Goal: Task Accomplishment & Management: Use online tool/utility

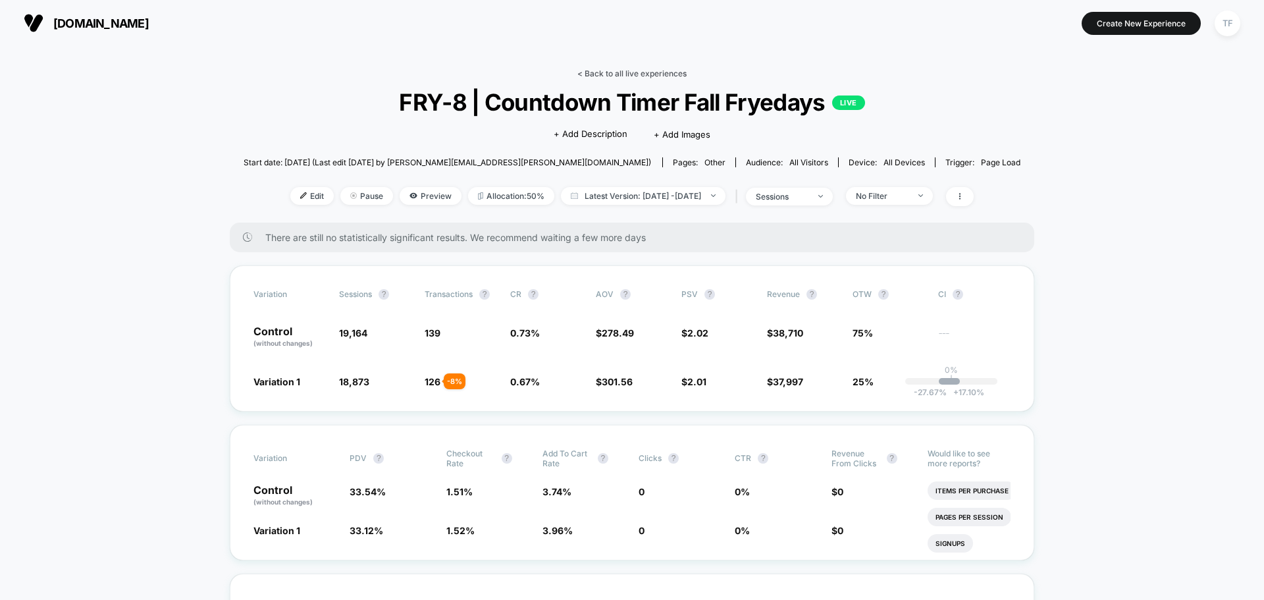
click at [630, 73] on link "< Back to all live experiences" at bounding box center [631, 73] width 109 height 10
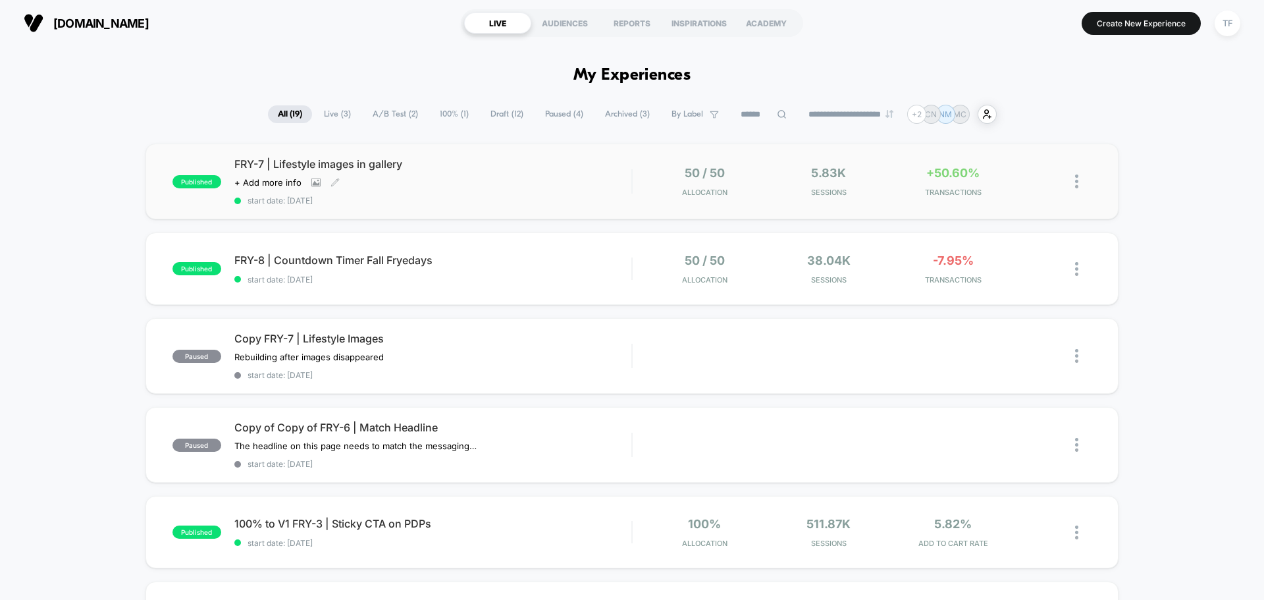
click at [522, 174] on div "FRY-7 | Lifestyle images in gallery Click to view images Click to edit experien…" at bounding box center [432, 181] width 397 height 48
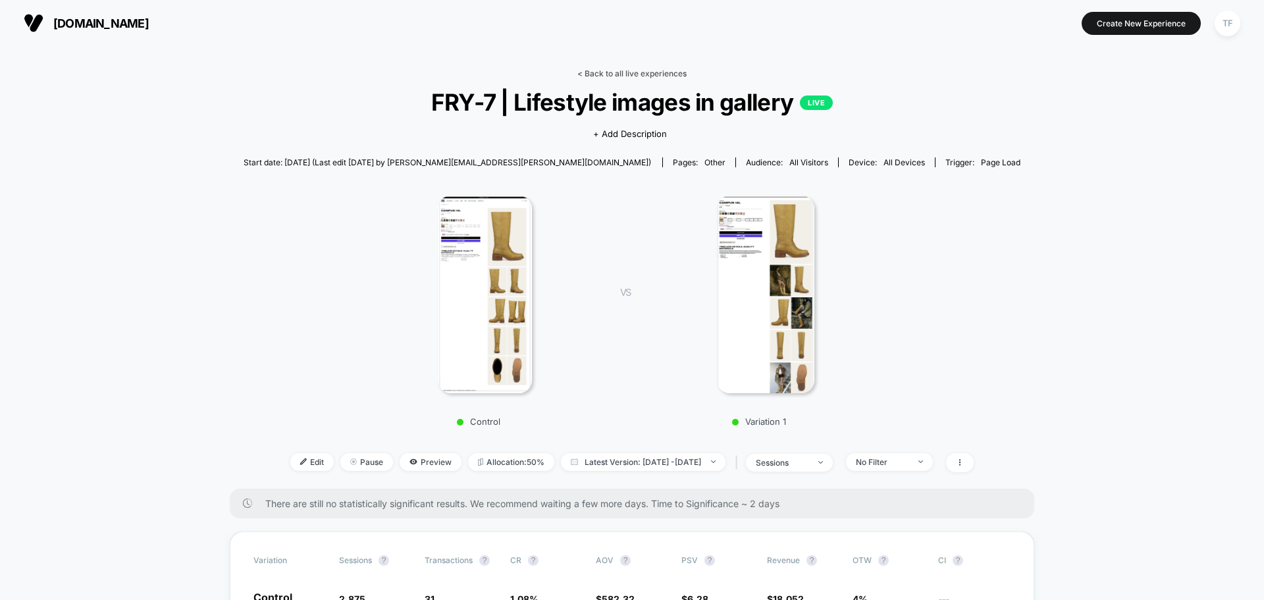
click at [616, 73] on link "< Back to all live experiences" at bounding box center [631, 73] width 109 height 10
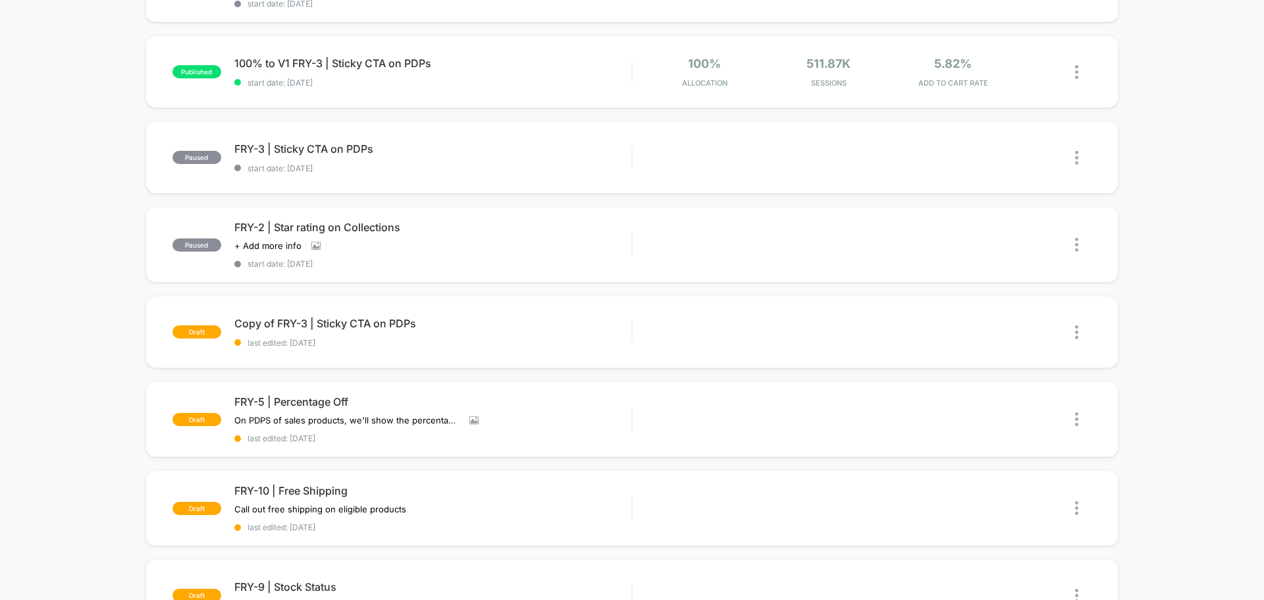
scroll to position [461, 0]
click at [789, 421] on div "Edit" at bounding box center [782, 419] width 62 height 30
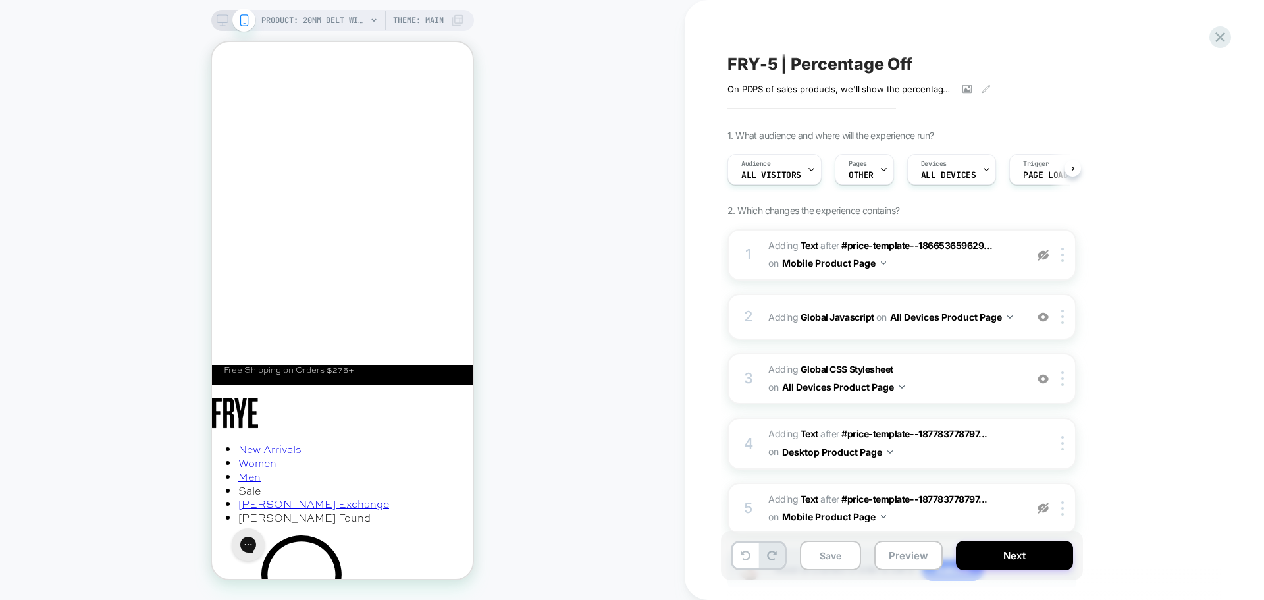
scroll to position [0, 1]
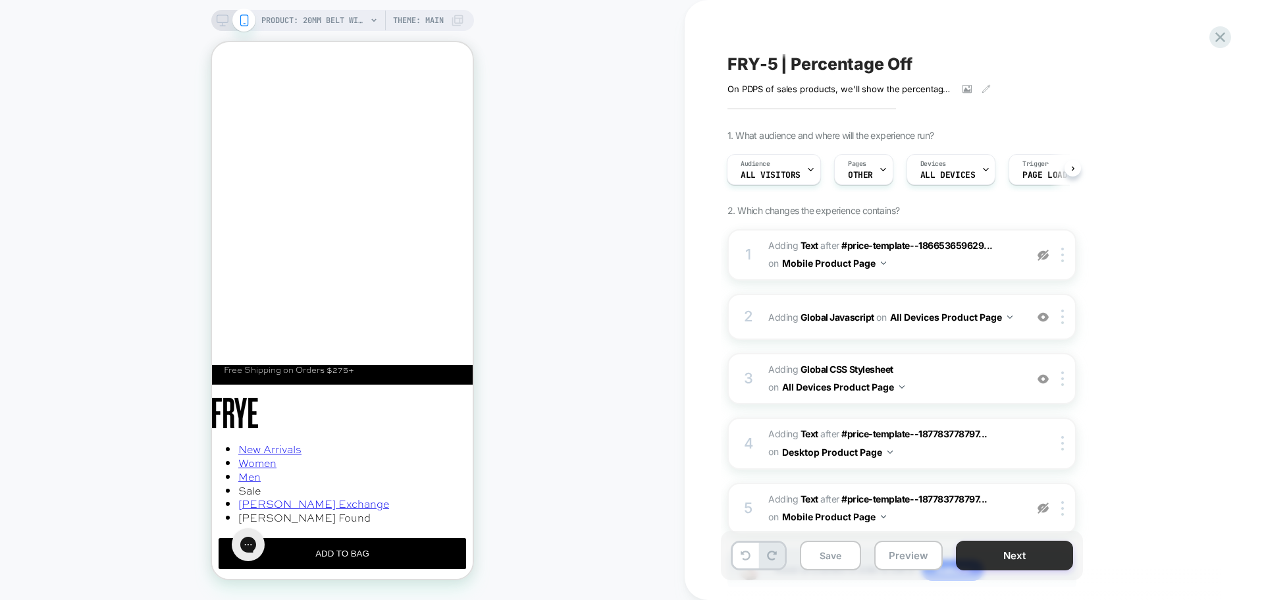
click at [977, 563] on button "Next" at bounding box center [1014, 556] width 117 height 30
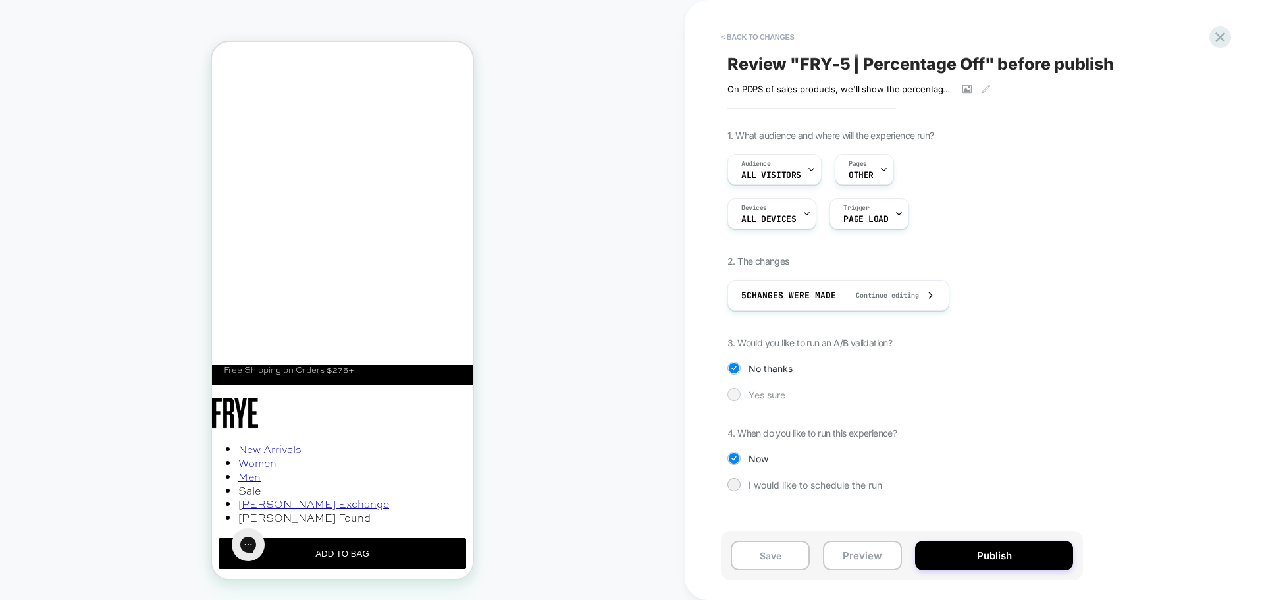
click at [734, 395] on div at bounding box center [734, 394] width 10 height 10
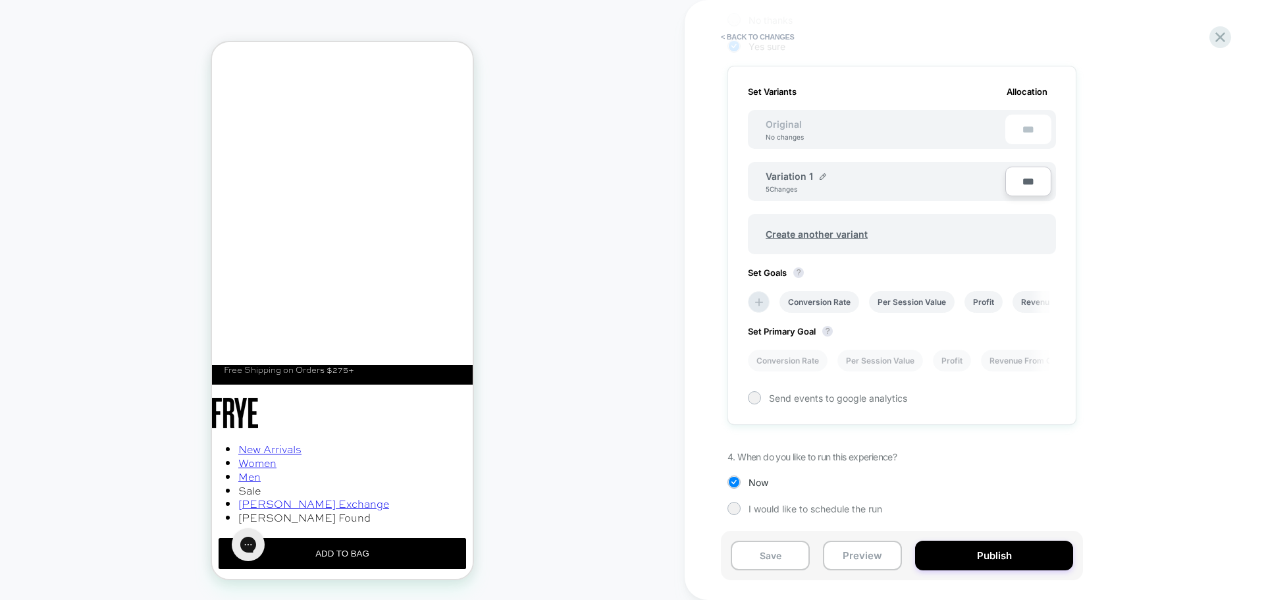
scroll to position [0, 1]
click at [759, 297] on icon at bounding box center [757, 301] width 13 height 13
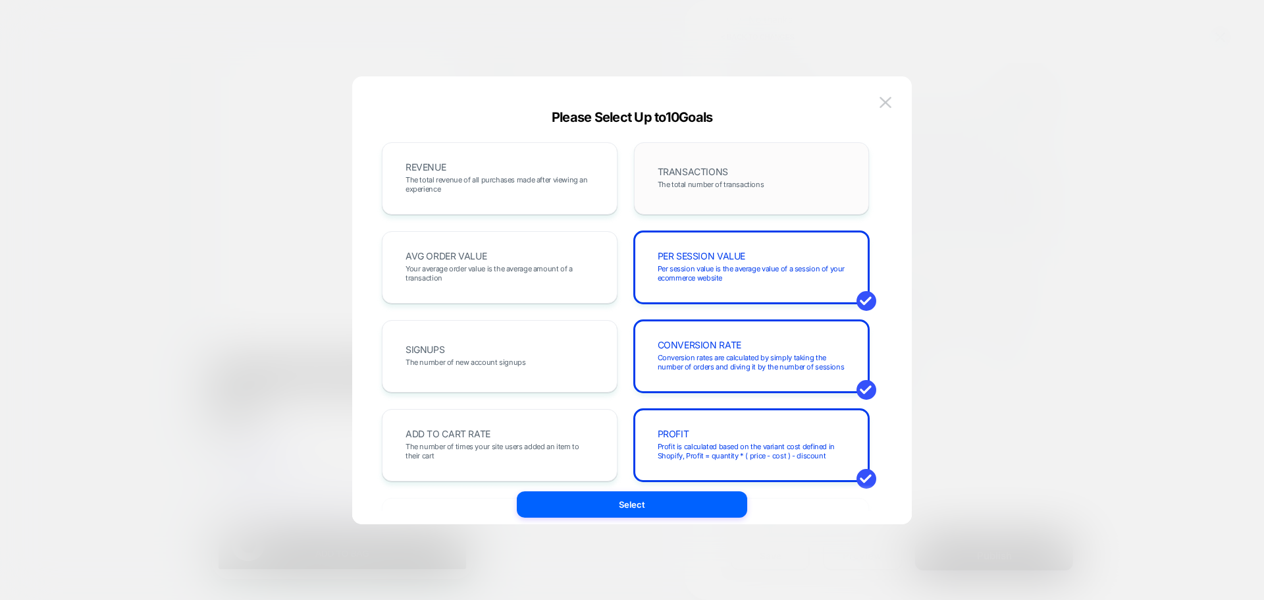
click at [701, 186] on span "The total number of transactions" at bounding box center [711, 184] width 107 height 9
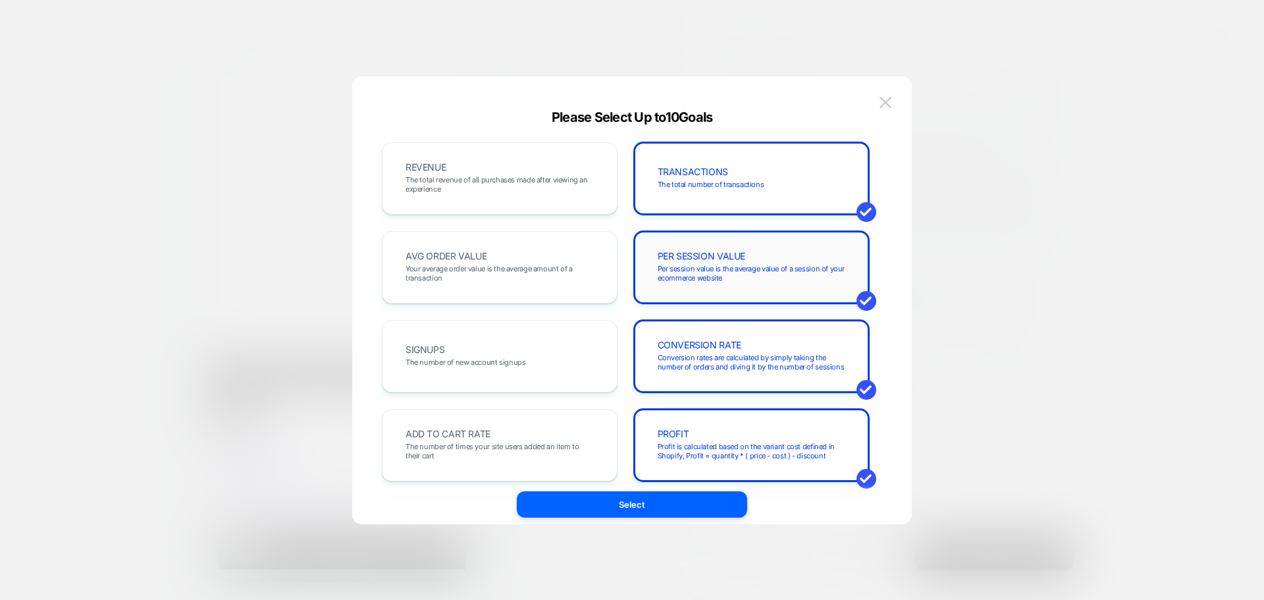
click at [725, 272] on span "Per session value is the average value of a session of your ecommerce website" at bounding box center [752, 273] width 188 height 18
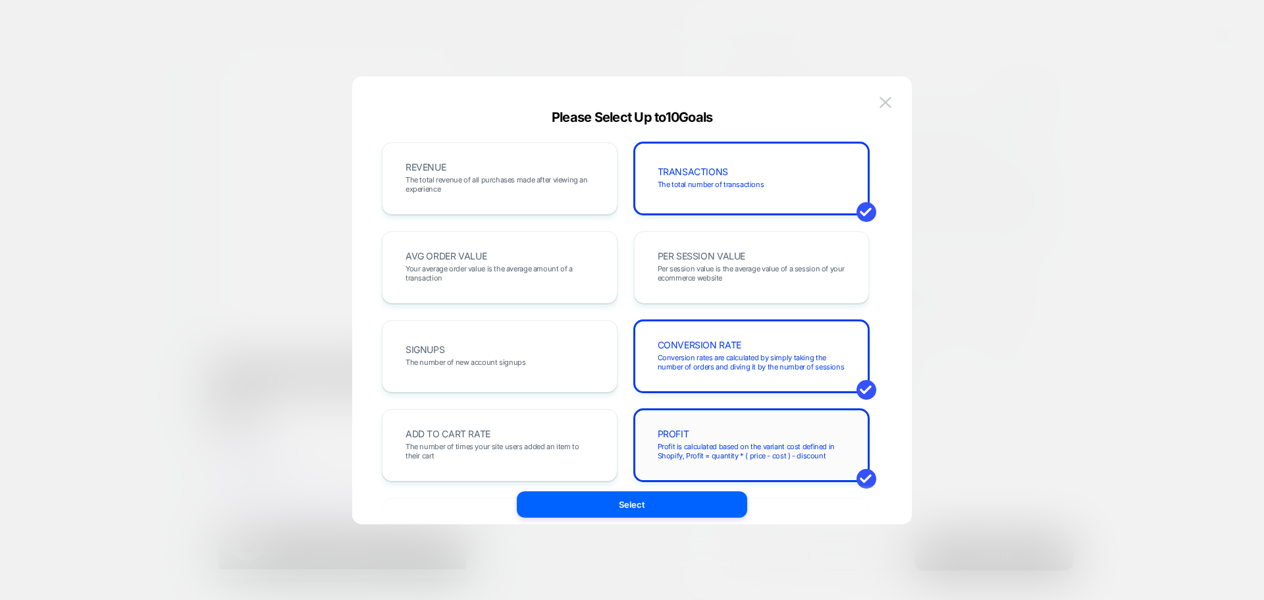
click at [737, 441] on div "PROFIT Profit is calculated based on the variant cost defined in Shopify, Profi…" at bounding box center [752, 445] width 208 height 45
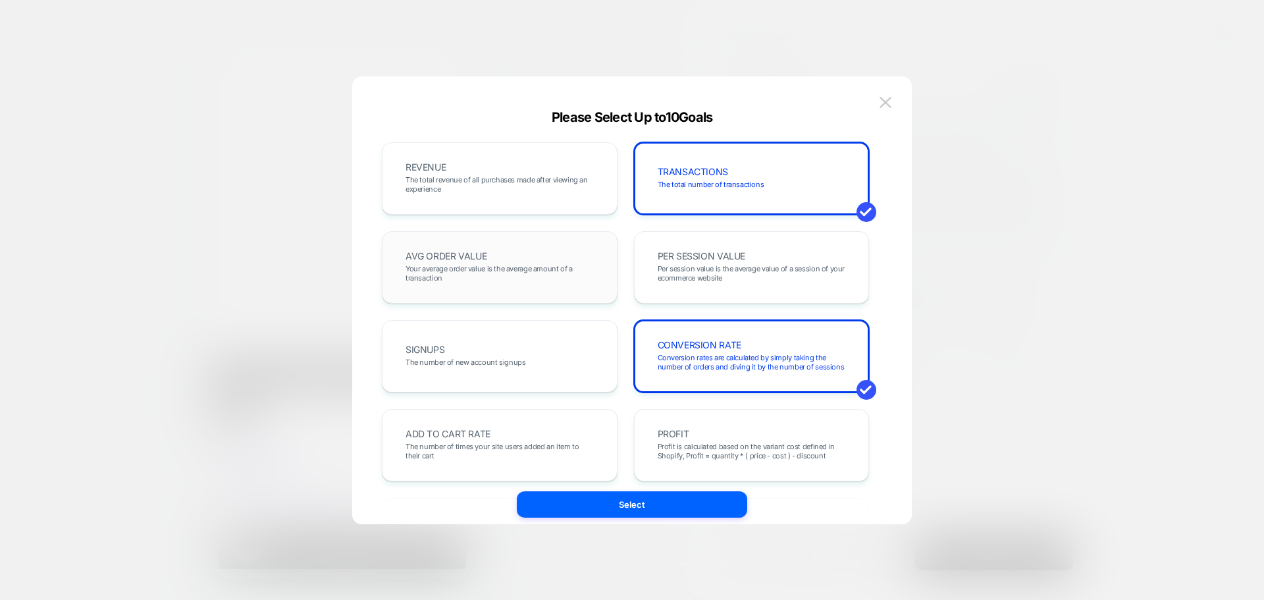
click at [541, 267] on span "Your average order value is the average amount of a transaction" at bounding box center [500, 273] width 188 height 18
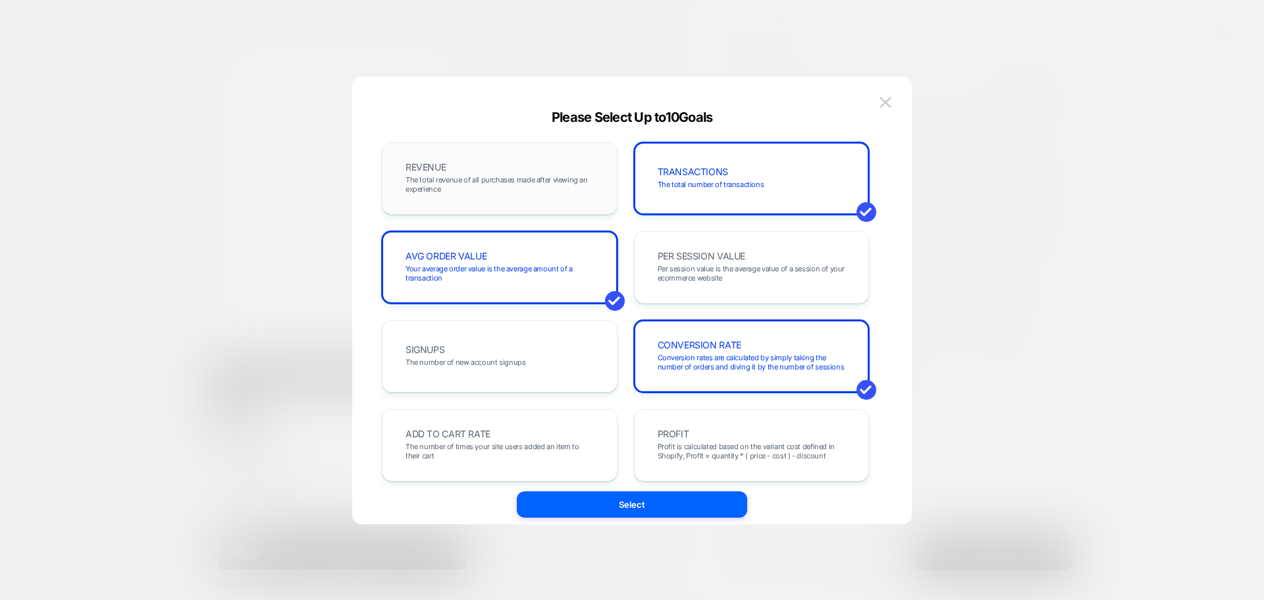
click at [472, 169] on div "REVENUE The total revenue of all purchases made after viewing an experience" at bounding box center [500, 178] width 208 height 45
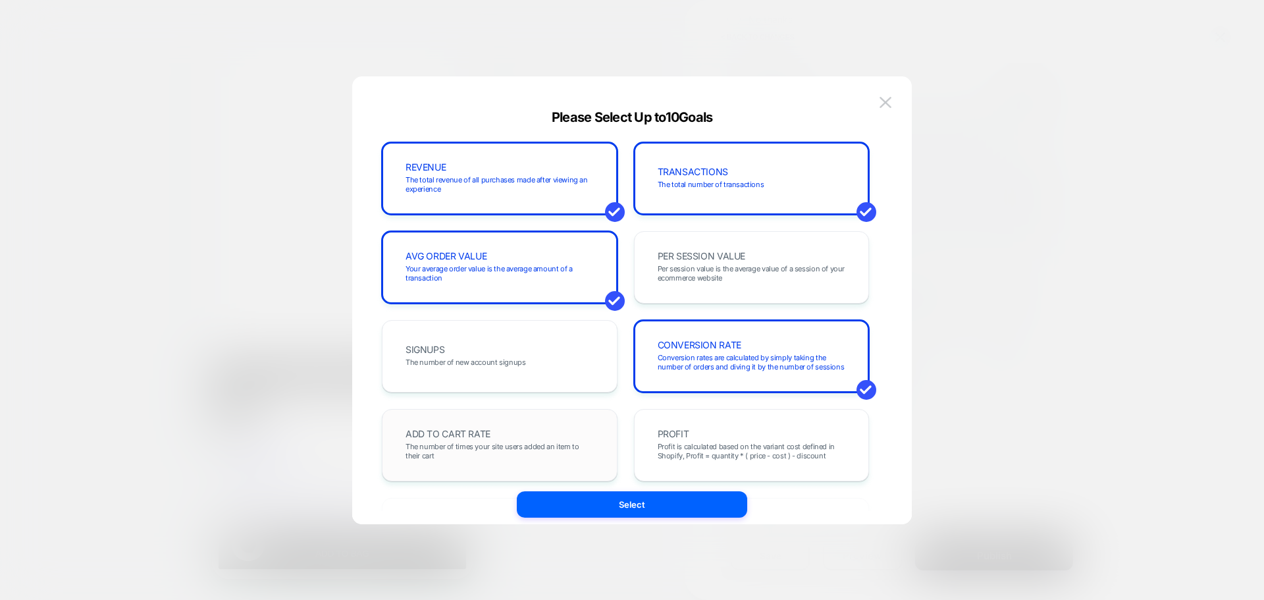
click at [504, 448] on span "The number of times your site users added an item to their cart" at bounding box center [500, 451] width 188 height 18
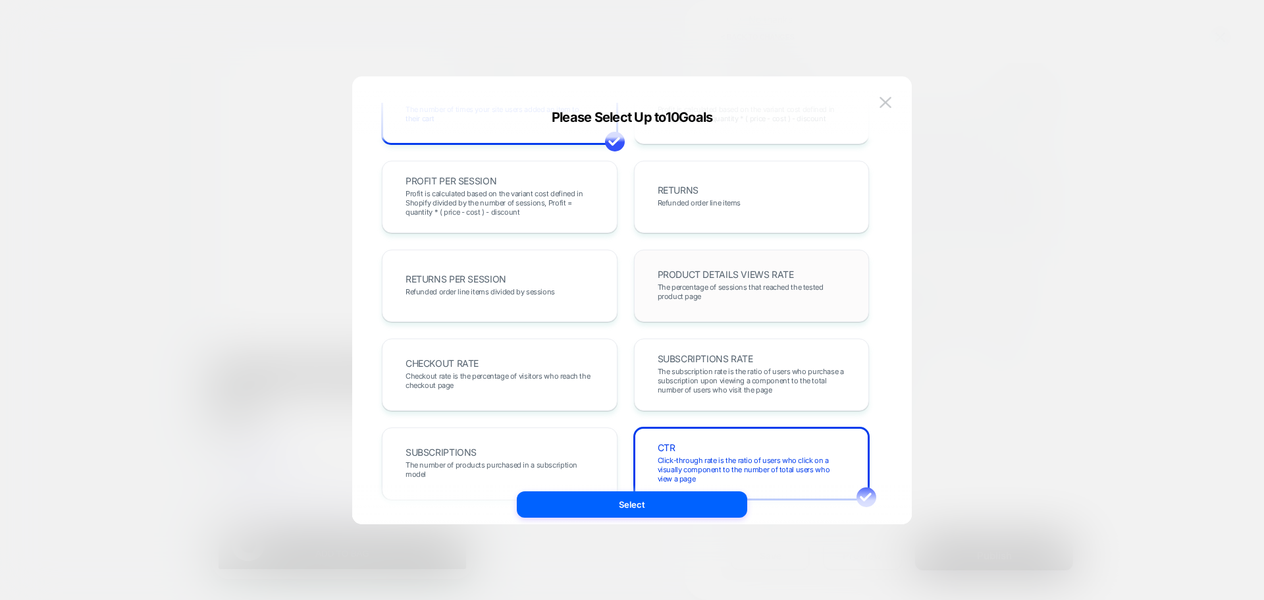
scroll to position [395, 0]
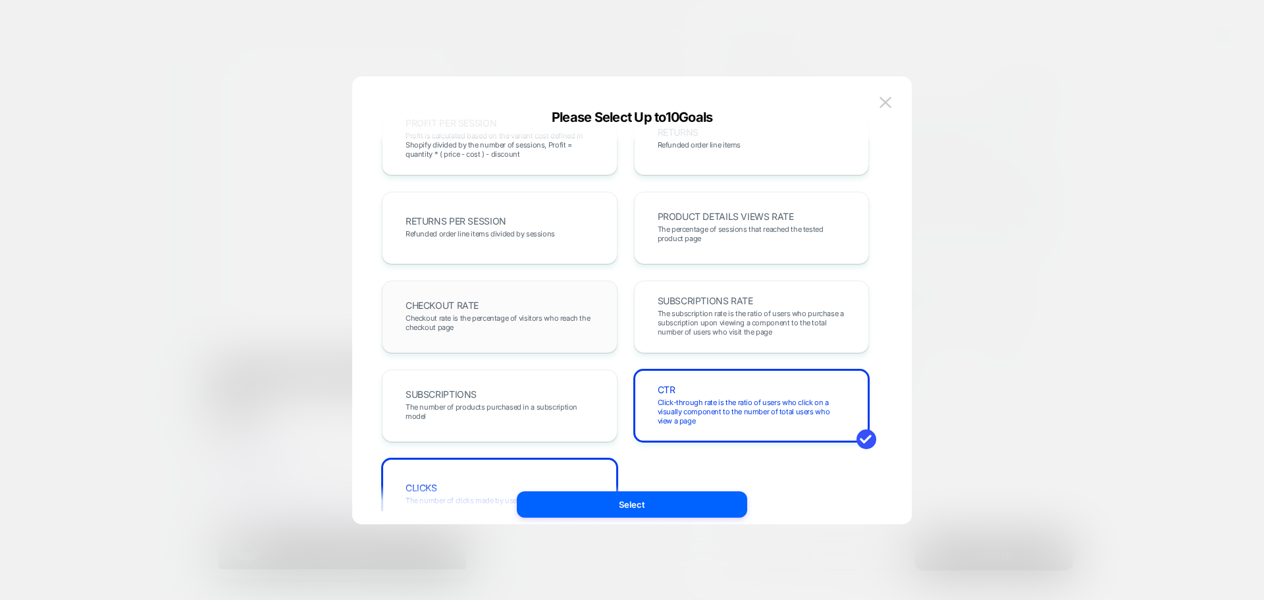
click at [543, 310] on div "CHECKOUT RATE Checkout rate is the percentage of visitors who reach the checkou…" at bounding box center [500, 316] width 208 height 45
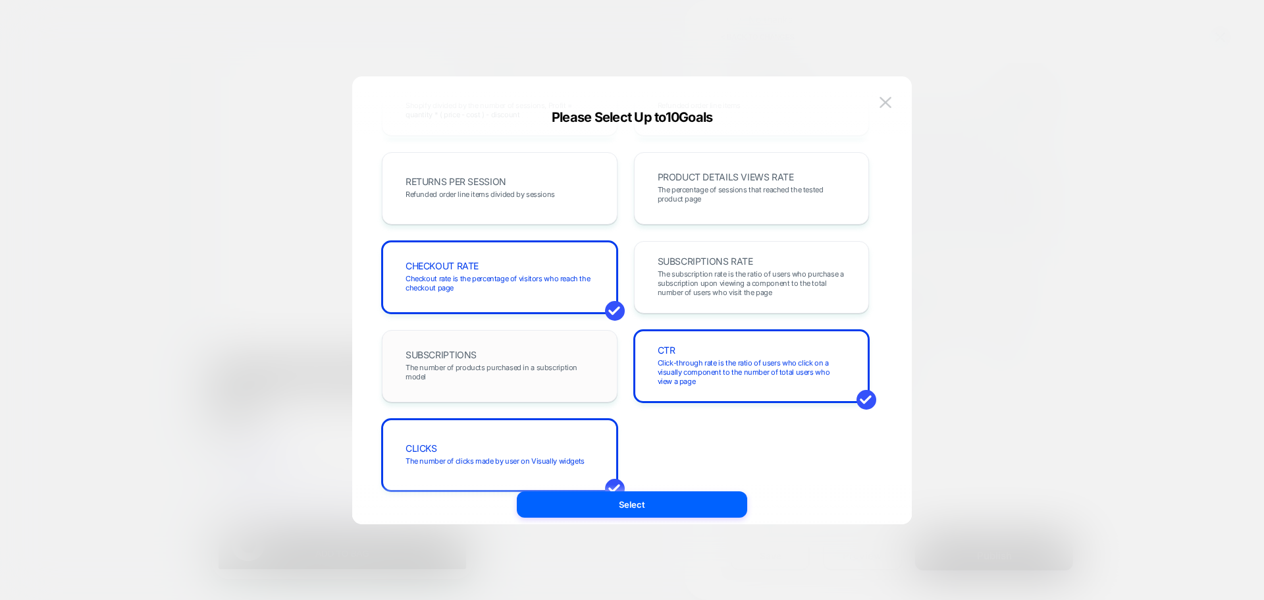
scroll to position [454, 0]
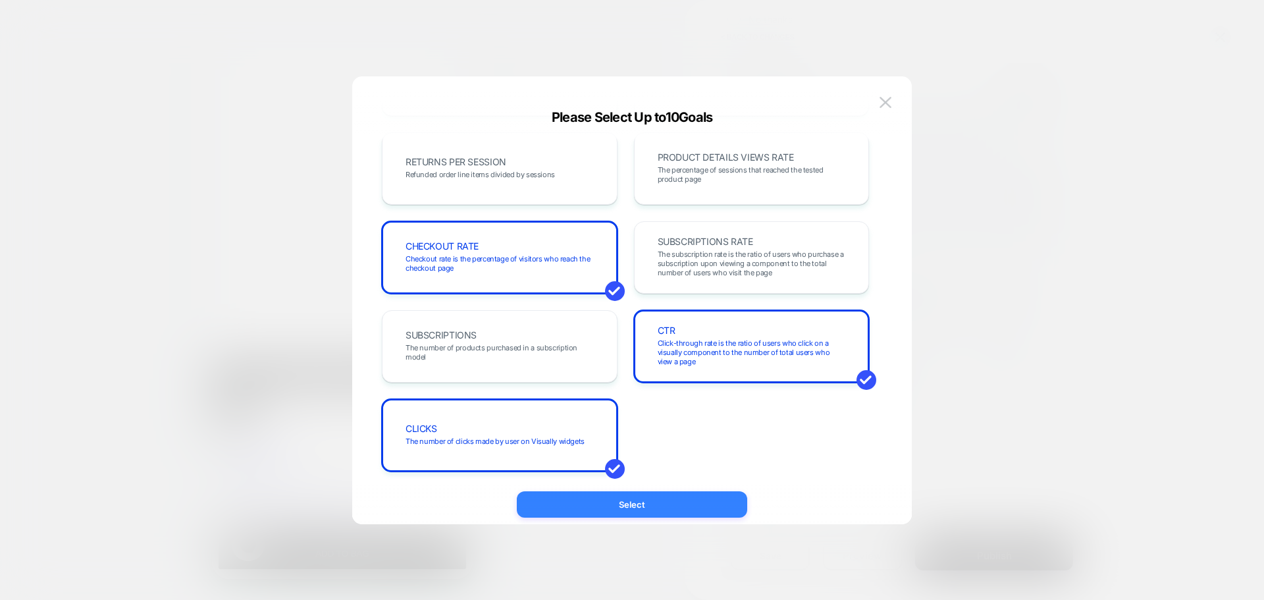
click at [589, 510] on button "Select" at bounding box center [632, 504] width 230 height 26
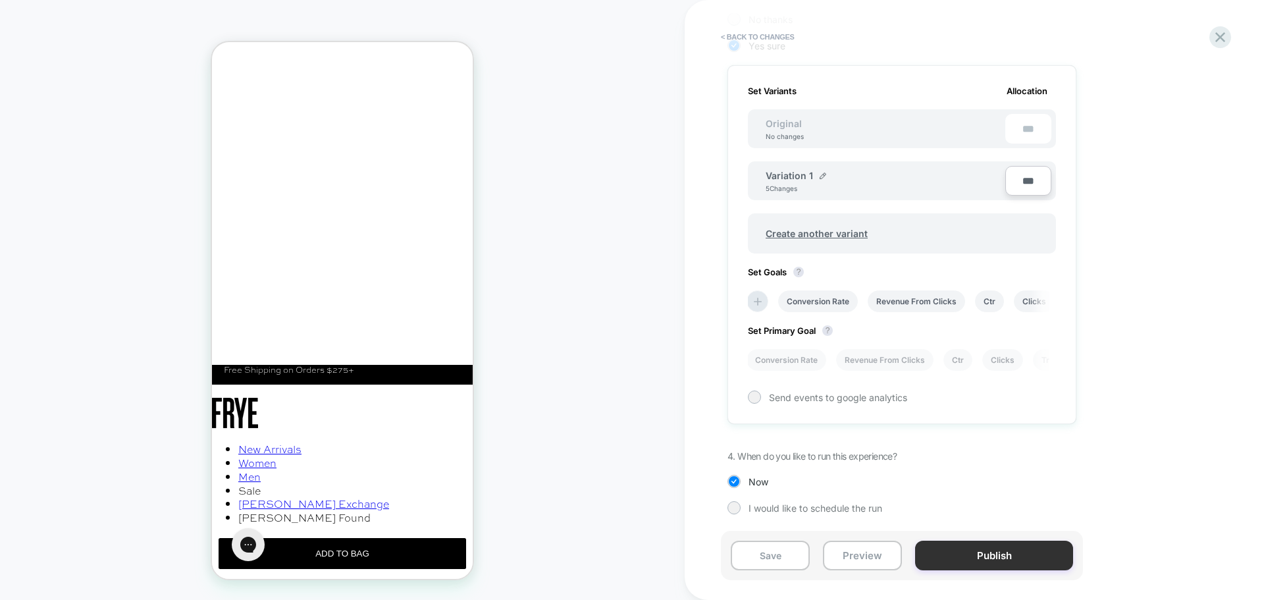
click at [959, 556] on button "Publish" at bounding box center [994, 556] width 158 height 30
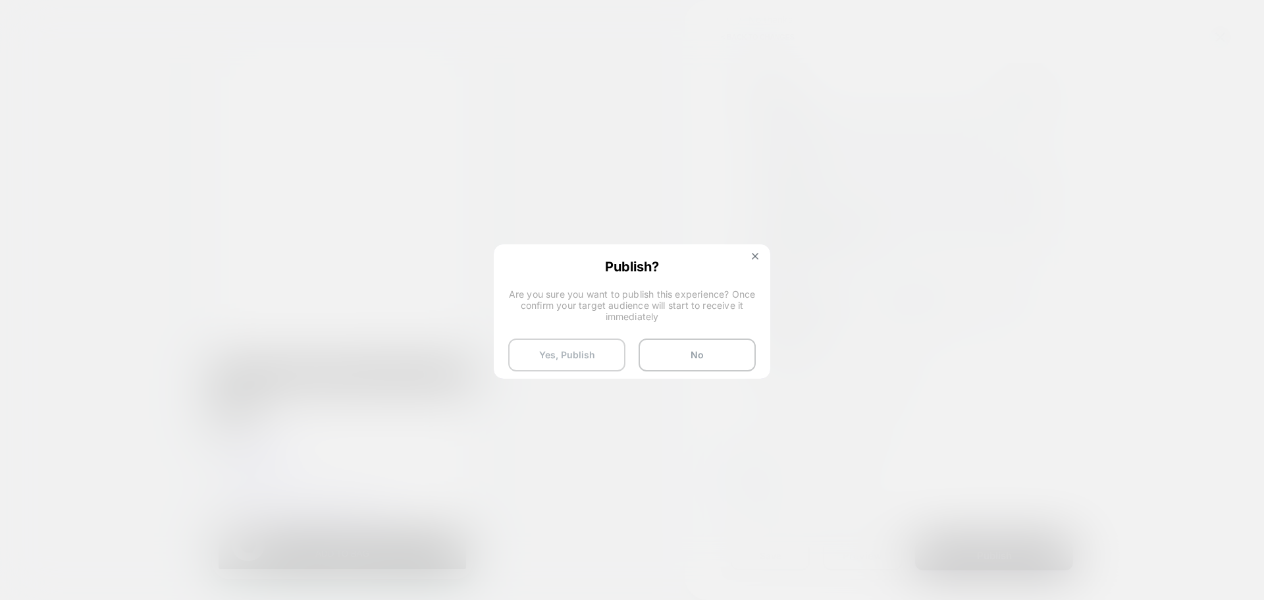
click at [585, 352] on button "Yes, Publish" at bounding box center [566, 354] width 117 height 33
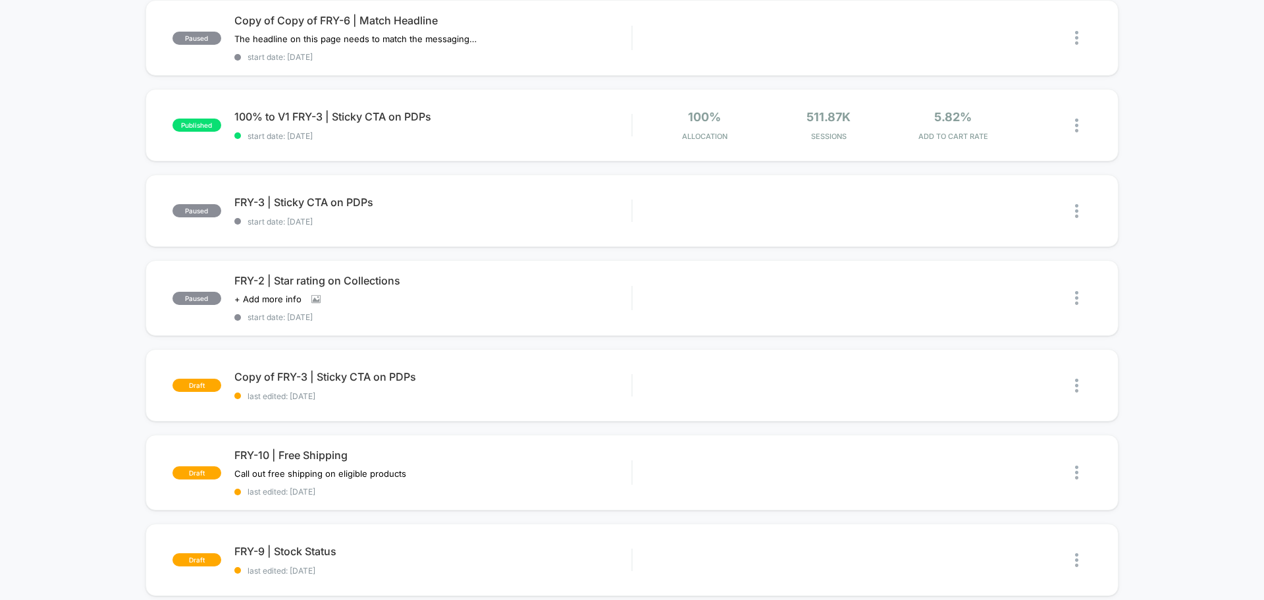
scroll to position [527, 0]
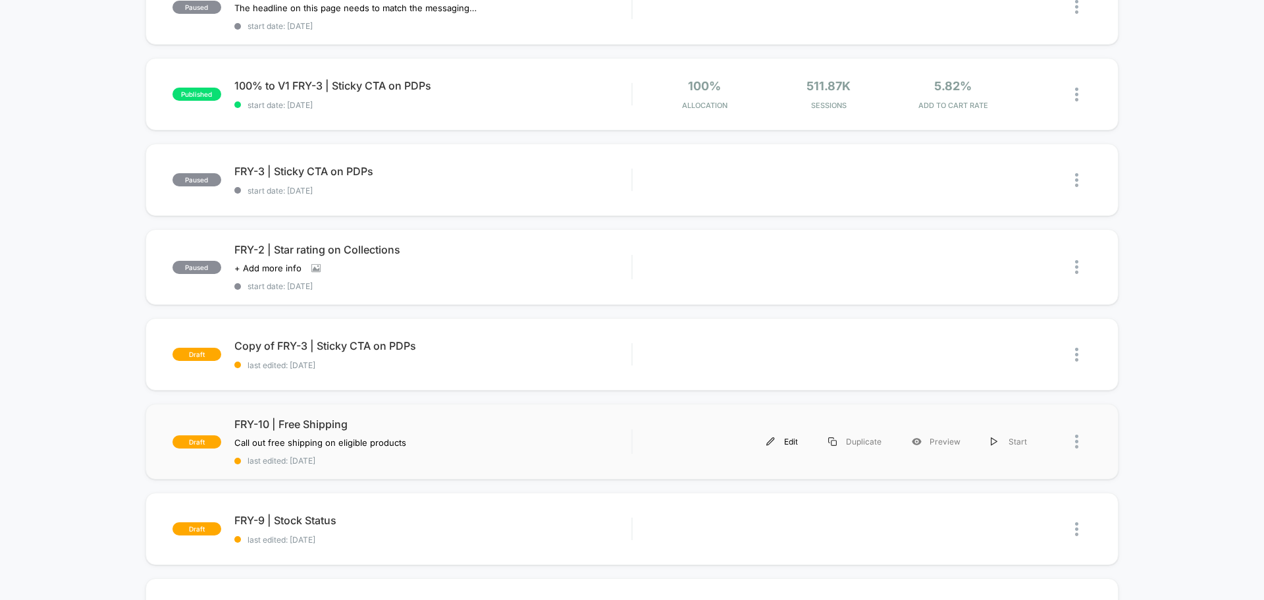
click at [789, 445] on div "Edit" at bounding box center [782, 442] width 62 height 30
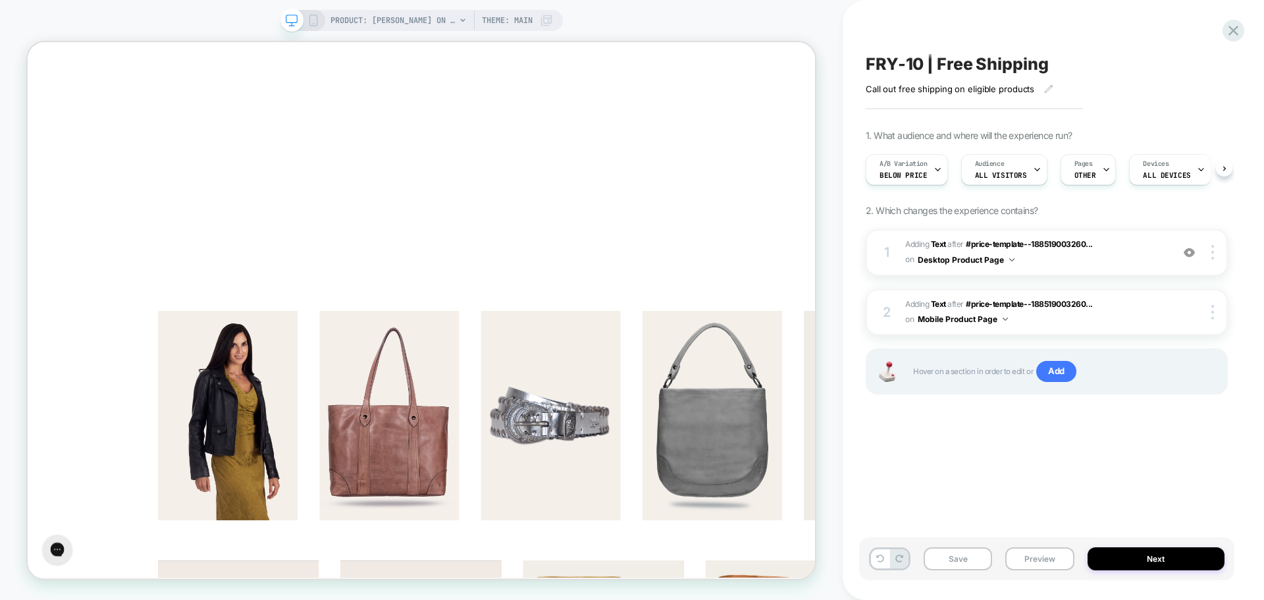
scroll to position [0, 1]
click at [933, 176] on div at bounding box center [937, 170] width 9 height 30
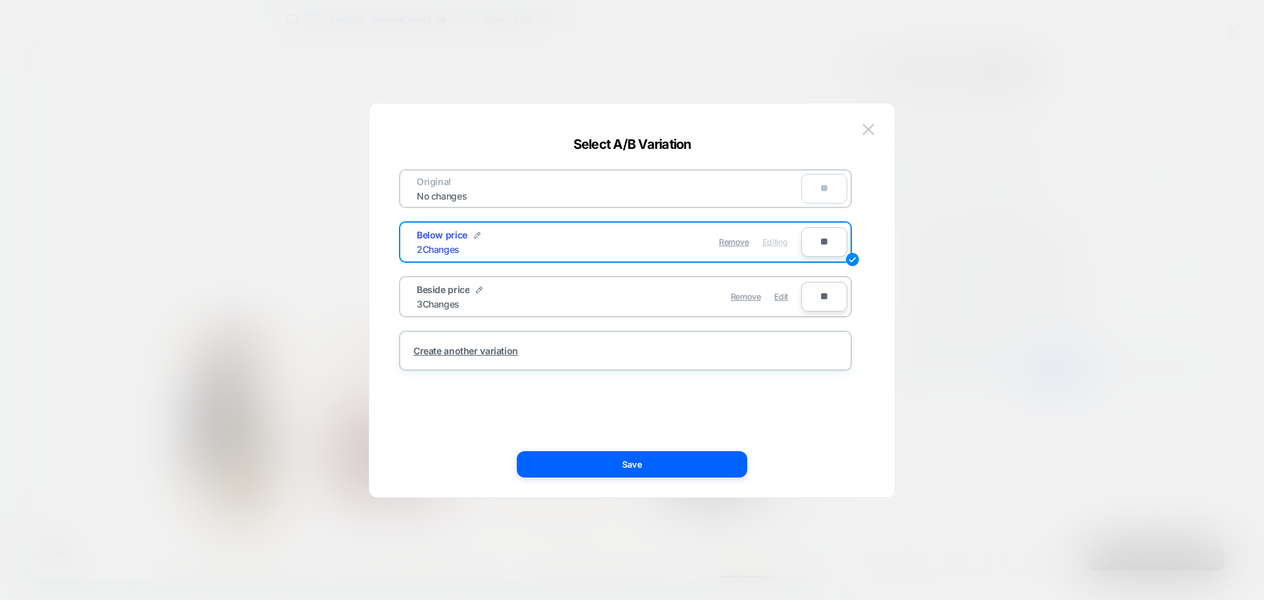
type input "**"
click at [823, 294] on input "**" at bounding box center [824, 297] width 46 height 30
type input "***"
type input "**"
type input "***"
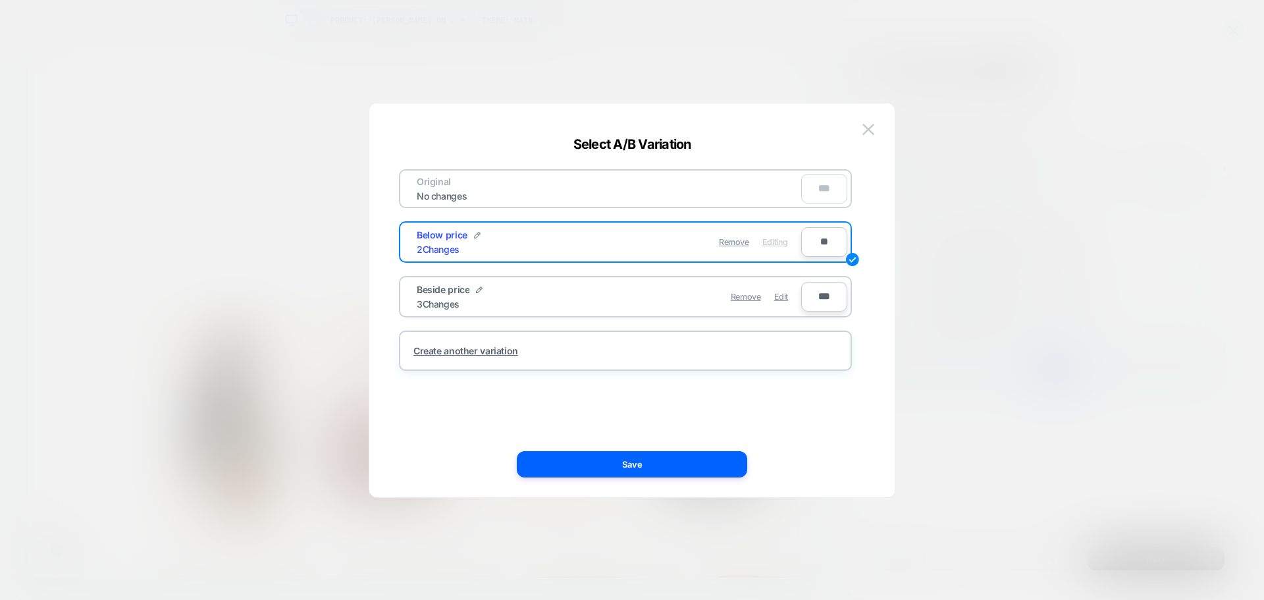
type input "***"
click at [986, 338] on div at bounding box center [632, 300] width 1264 height 600
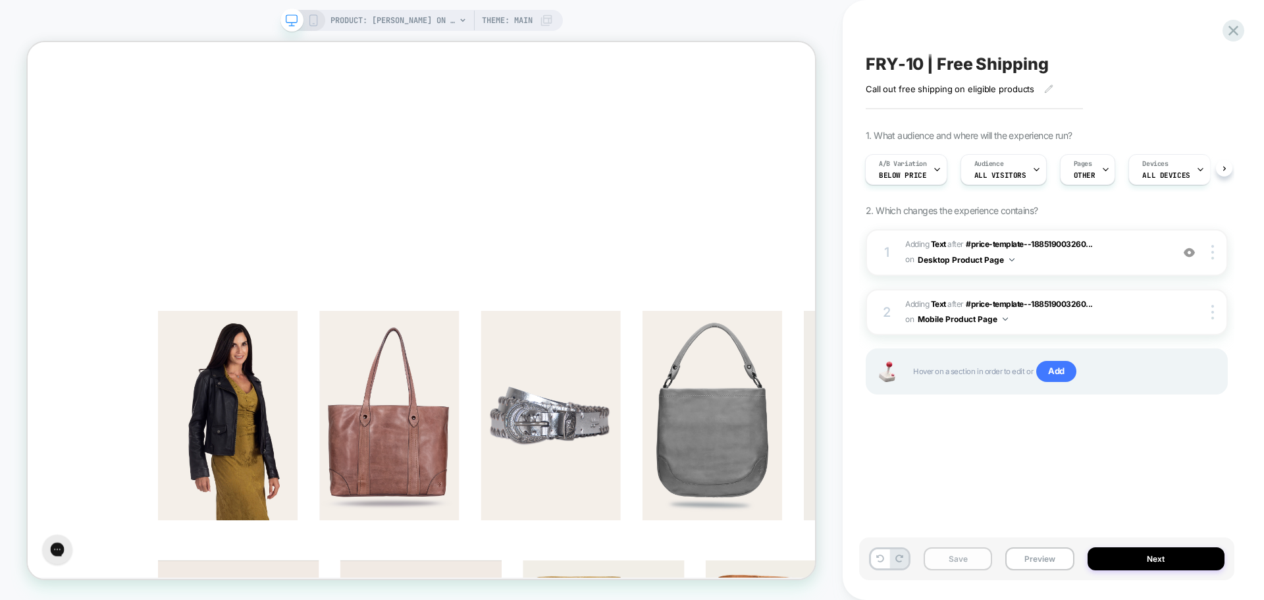
click at [956, 558] on button "Save" at bounding box center [958, 558] width 68 height 23
click at [939, 172] on icon at bounding box center [937, 169] width 9 height 9
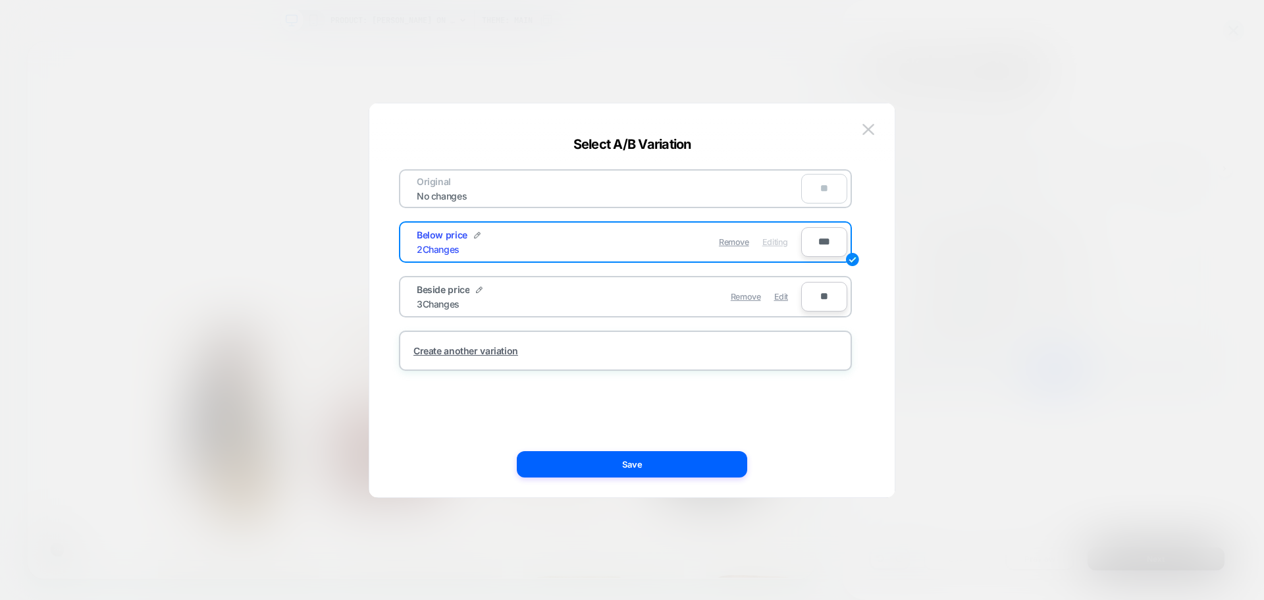
click at [773, 244] on span "Editing" at bounding box center [776, 242] width 26 height 10
type input "**"
click at [818, 294] on input "**" at bounding box center [824, 297] width 46 height 30
type input "***"
type input "**"
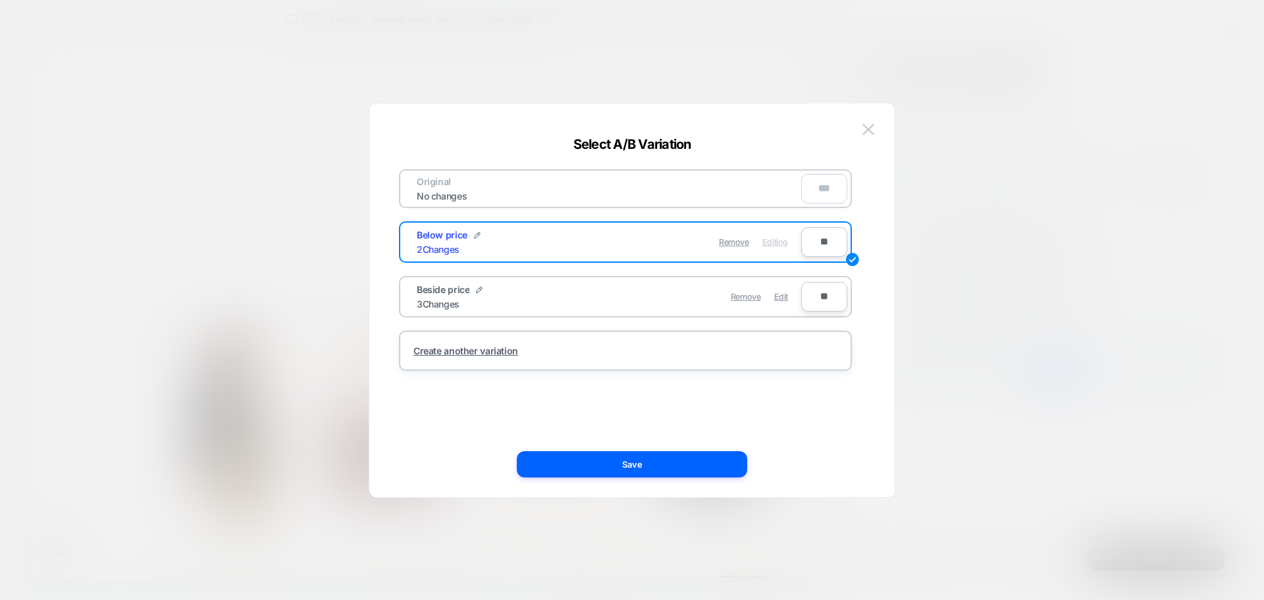
type input "***"
click at [683, 464] on button "Save" at bounding box center [632, 464] width 230 height 26
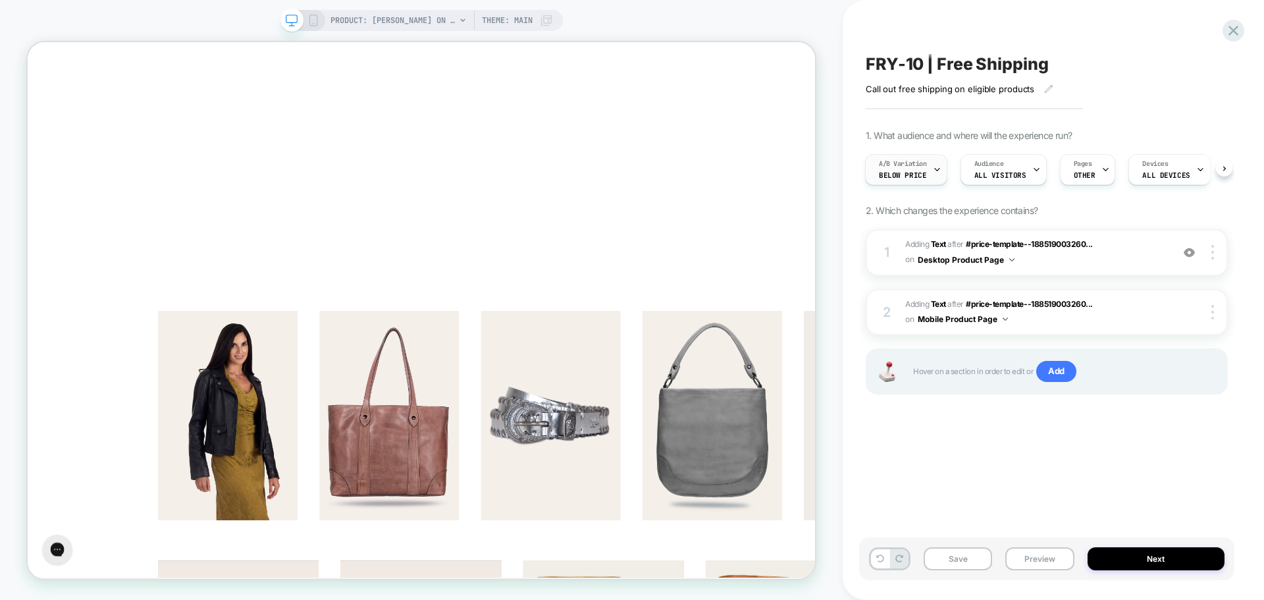
click at [935, 174] on div at bounding box center [937, 170] width 9 height 30
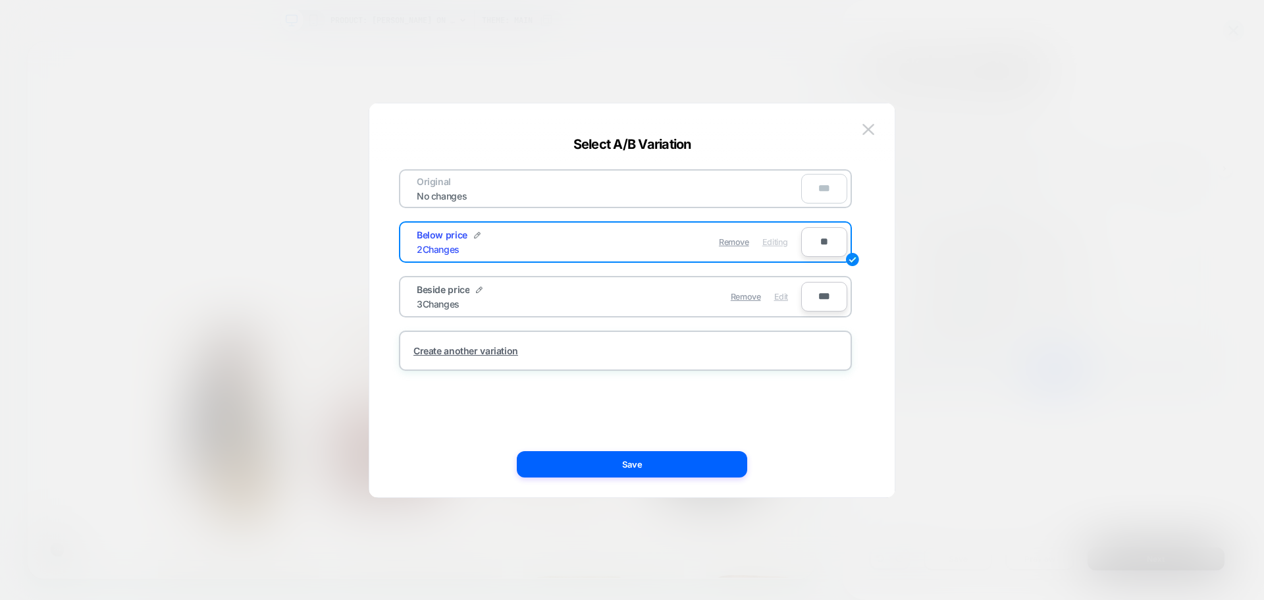
click at [781, 294] on span "Edit" at bounding box center [781, 297] width 14 height 10
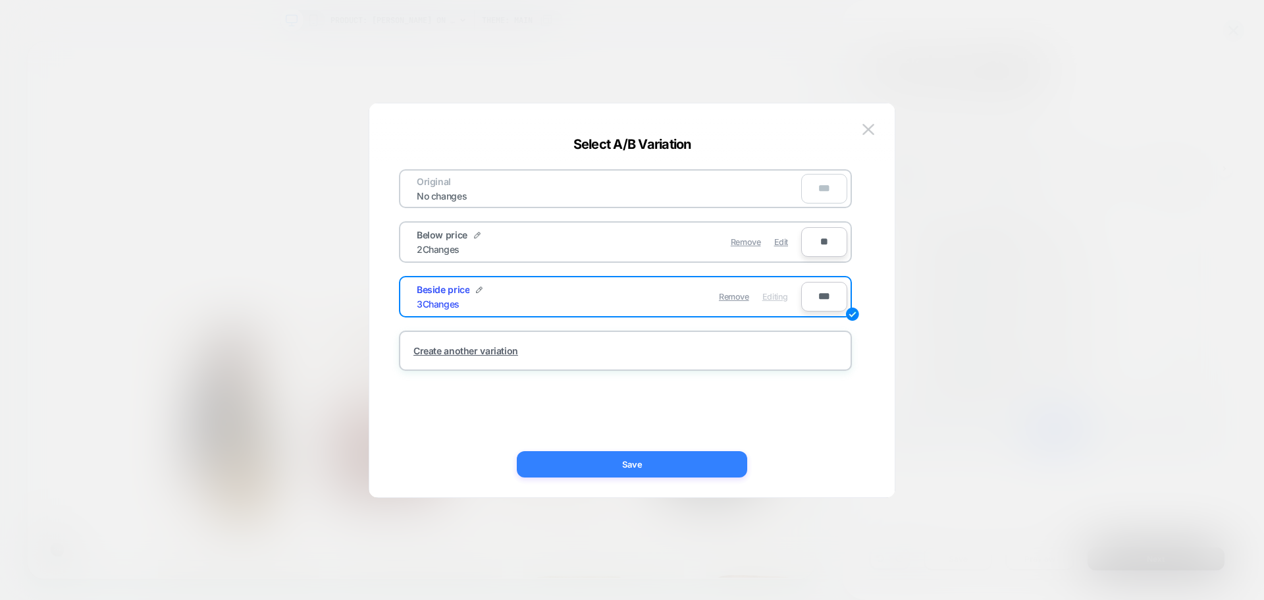
click at [657, 464] on button "Save" at bounding box center [632, 464] width 230 height 26
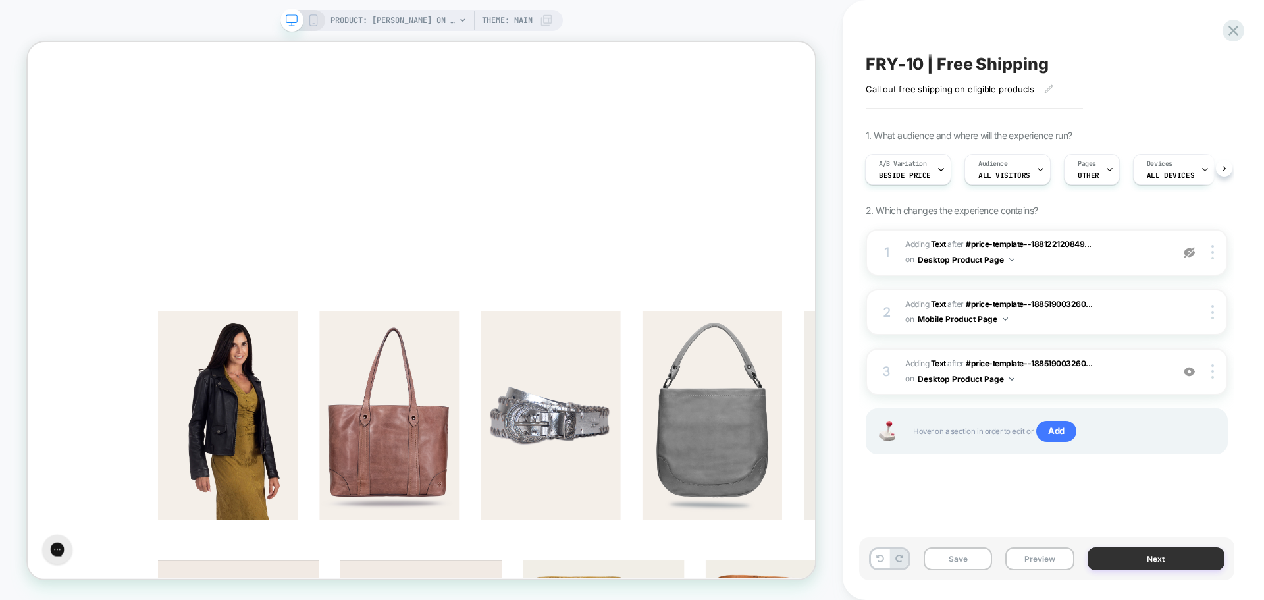
click at [1137, 566] on button "Next" at bounding box center [1157, 558] width 138 height 23
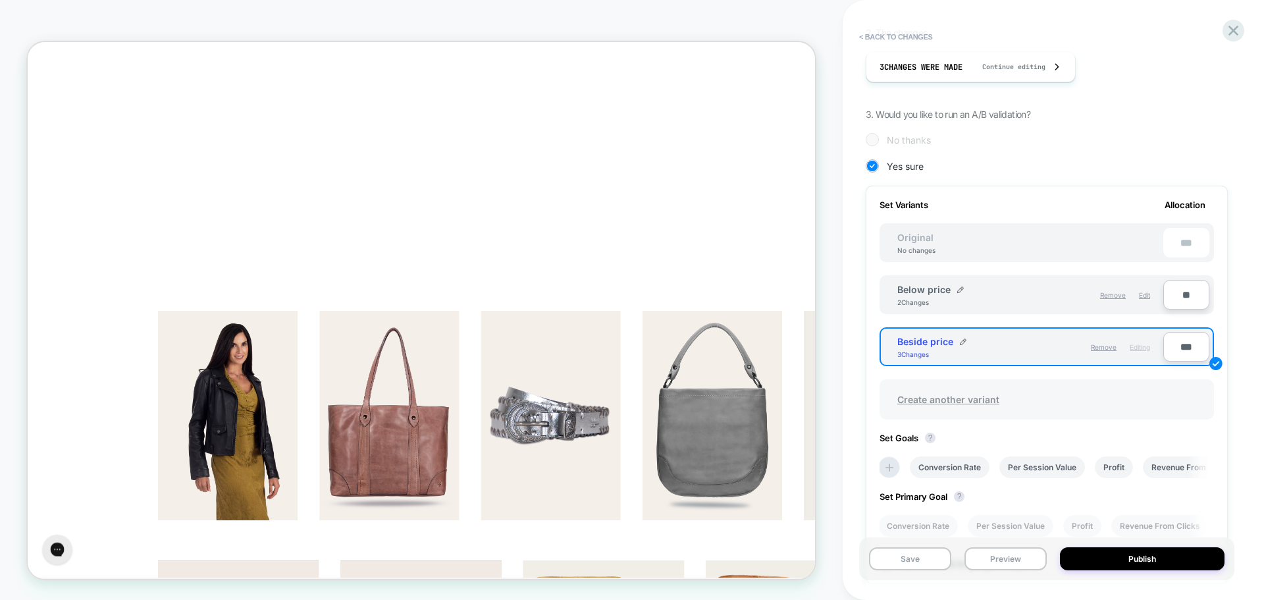
scroll to position [263, 0]
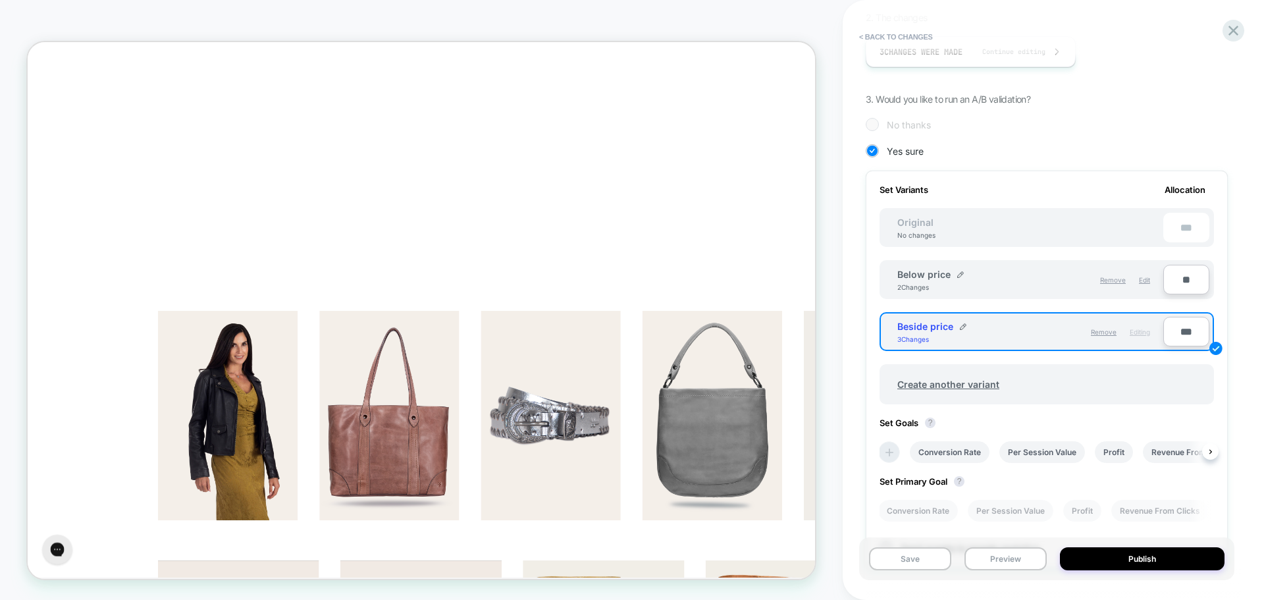
click at [886, 450] on icon at bounding box center [889, 452] width 13 height 13
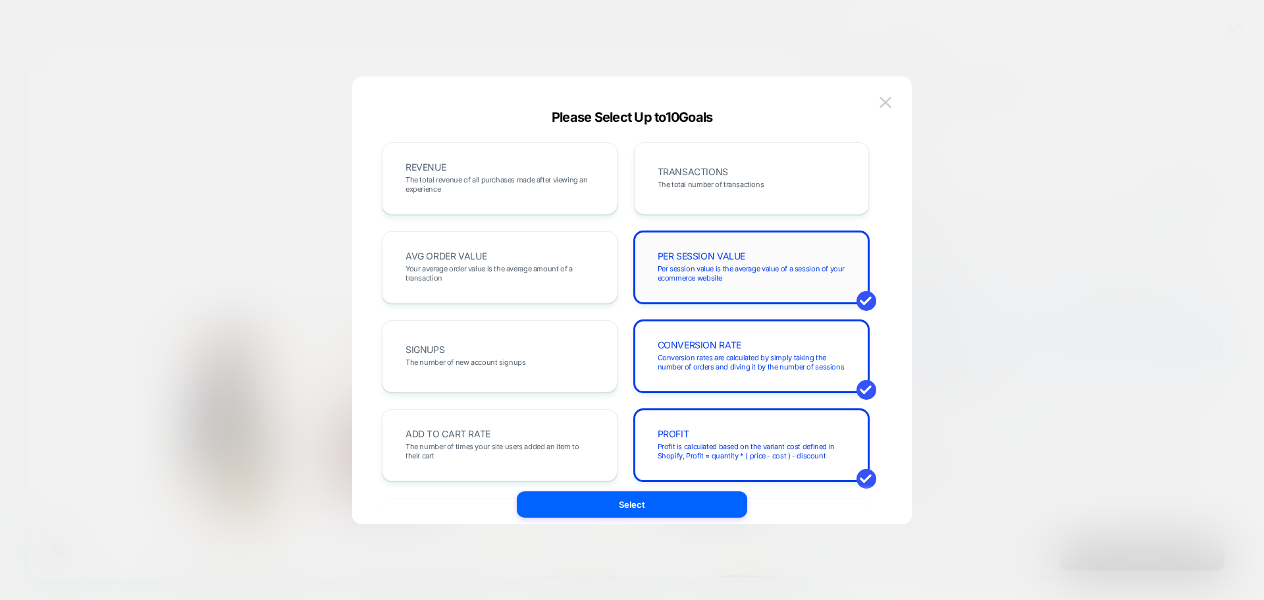
click at [704, 275] on span "Per session value is the average value of a session of your ecommerce website" at bounding box center [752, 273] width 188 height 18
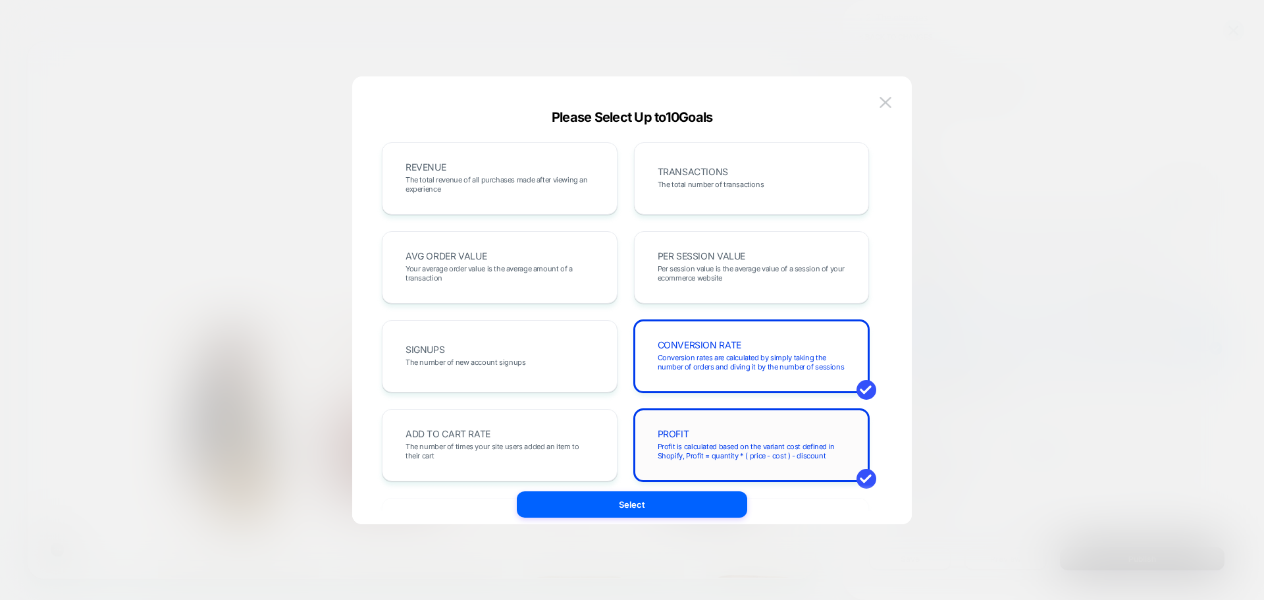
click at [720, 453] on span "Profit is calculated based on the variant cost defined in Shopify, Profit = qua…" at bounding box center [752, 451] width 188 height 18
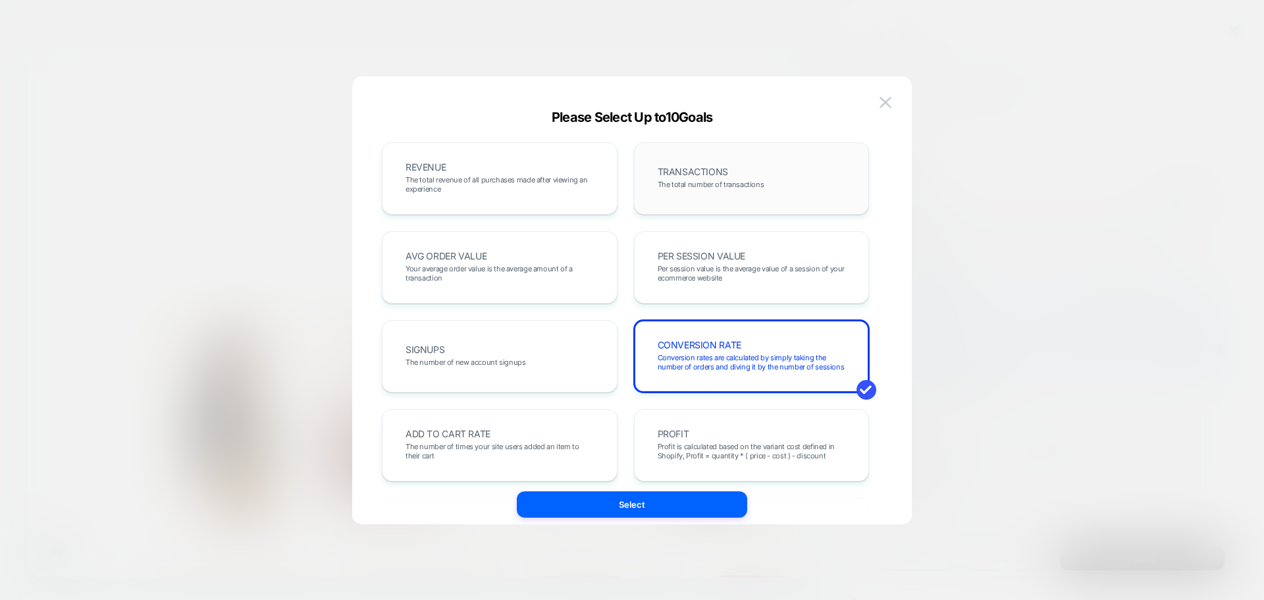
click at [715, 177] on div "TRANSACTIONS The total number of transactions" at bounding box center [752, 178] width 208 height 45
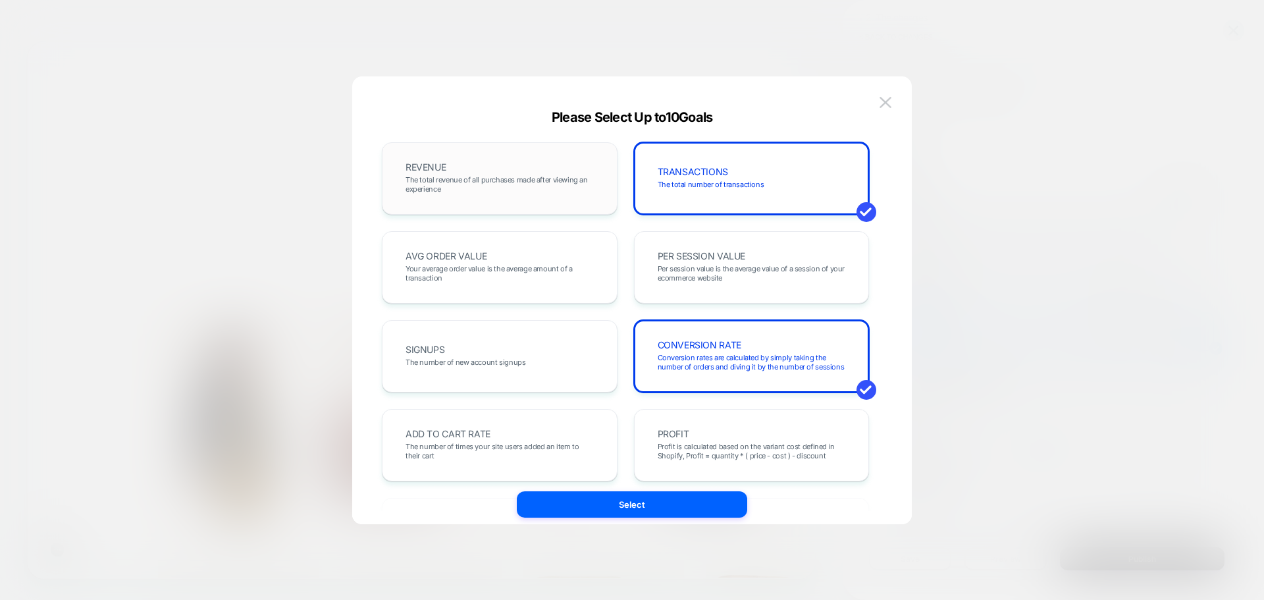
click at [481, 180] on span "The total revenue of all purchases made after viewing an experience" at bounding box center [500, 184] width 188 height 18
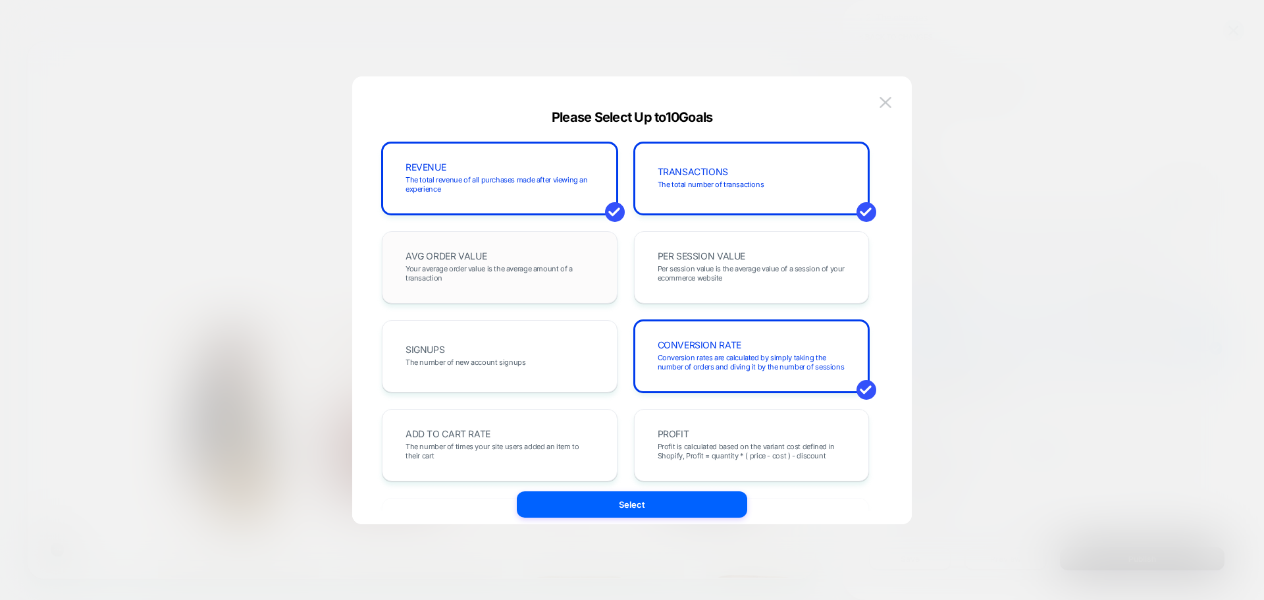
click at [493, 257] on div "AVG ORDER VALUE Your average order value is the average amount of a transaction" at bounding box center [500, 267] width 208 height 45
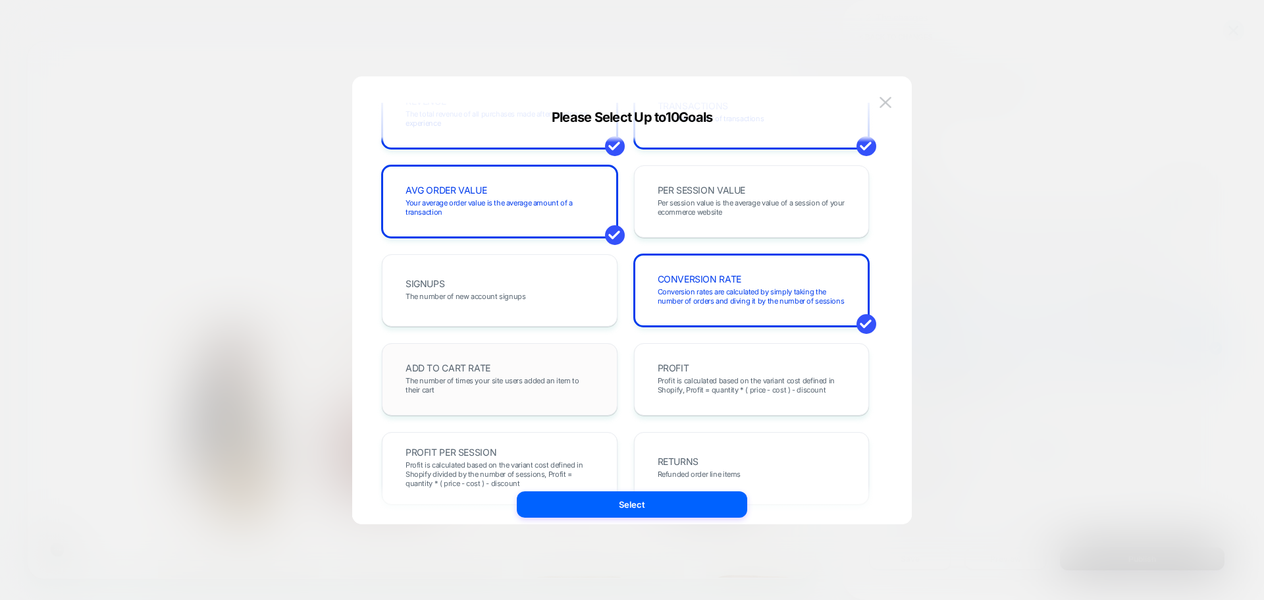
click at [531, 365] on div "ADD TO CART RATE The number of times your site users added an item to their cart" at bounding box center [500, 379] width 208 height 45
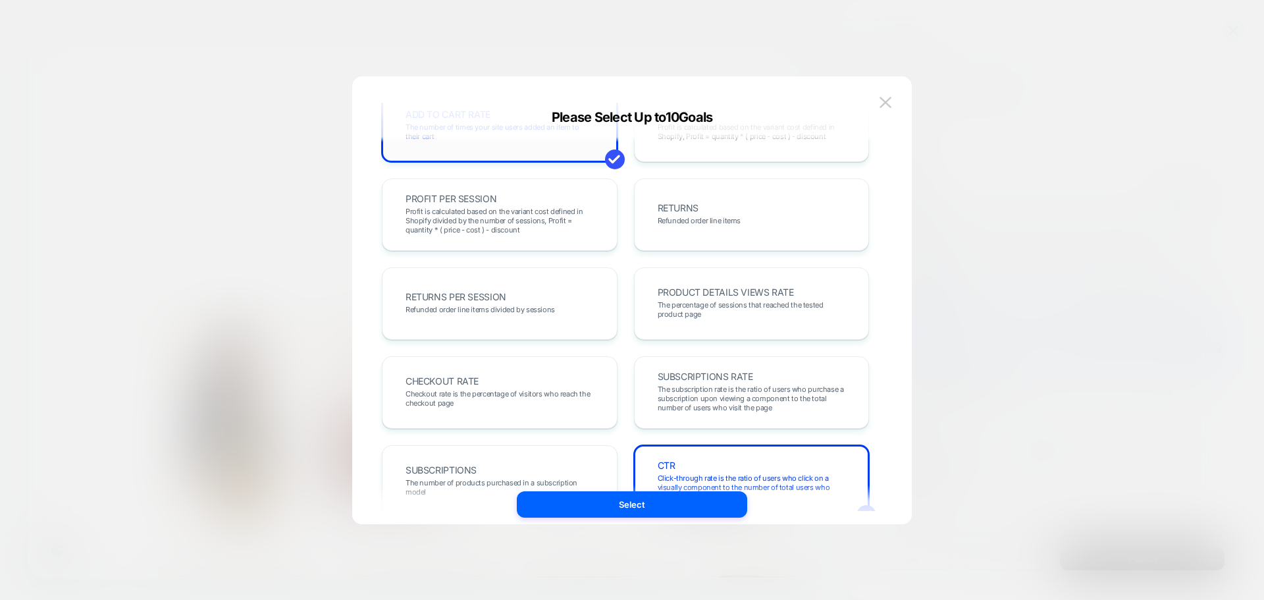
scroll to position [329, 0]
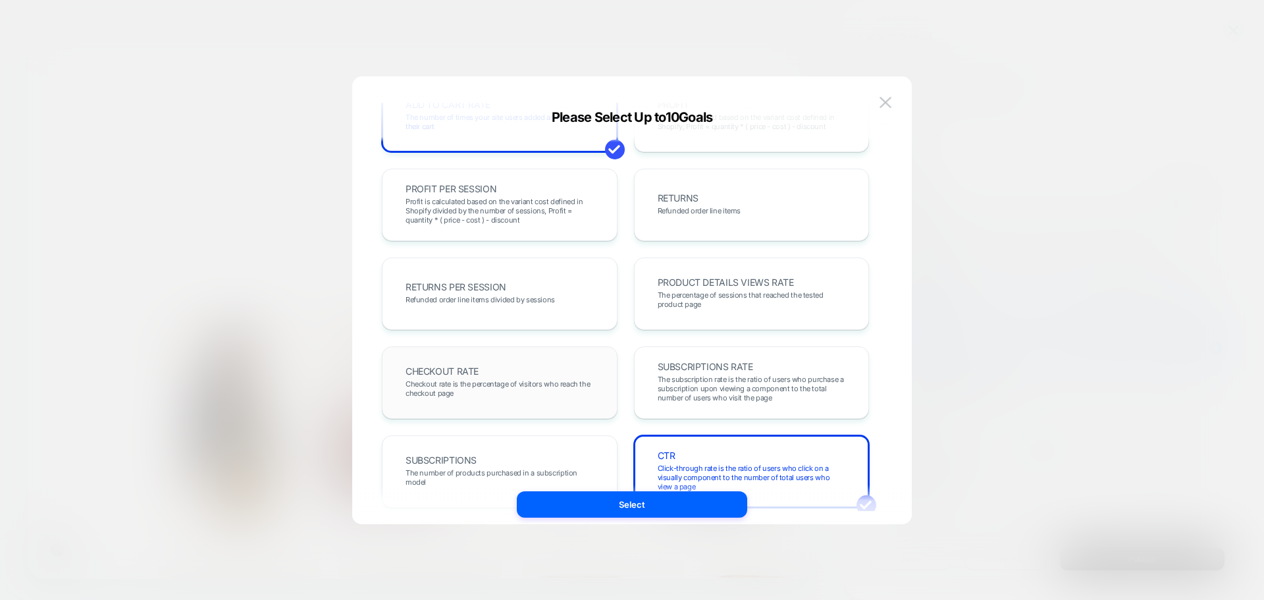
click at [475, 380] on span "Checkout rate is the percentage of visitors who reach the checkout page" at bounding box center [500, 388] width 188 height 18
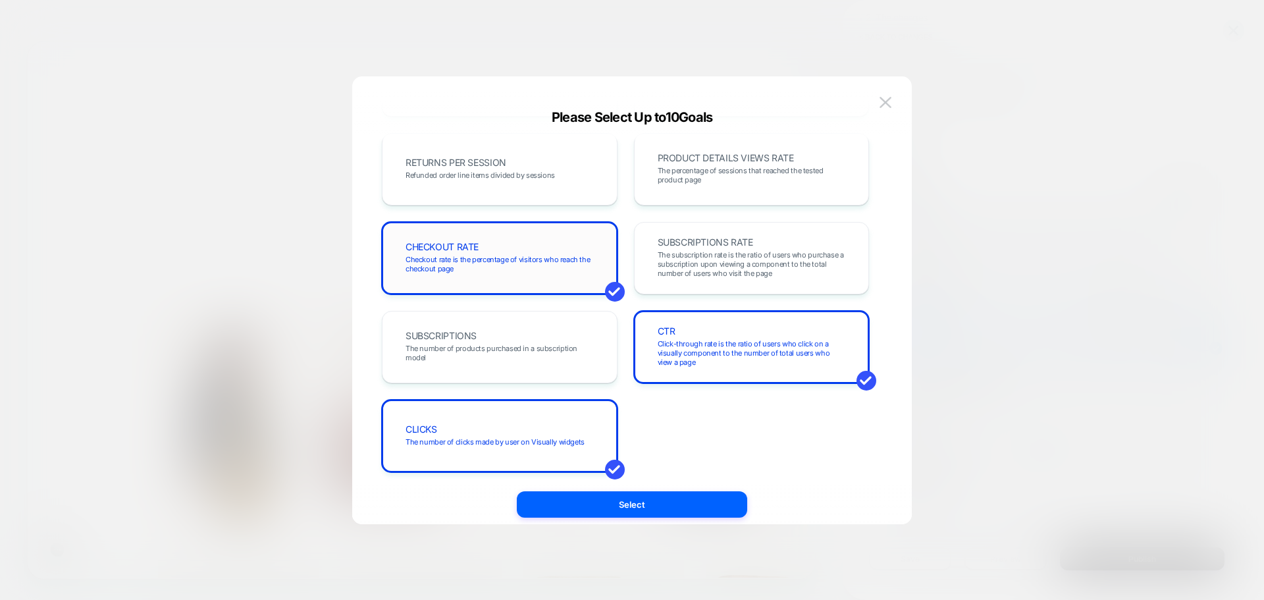
scroll to position [454, 0]
click at [554, 442] on span "The number of clicks made by user on Visually widgets" at bounding box center [495, 441] width 179 height 9
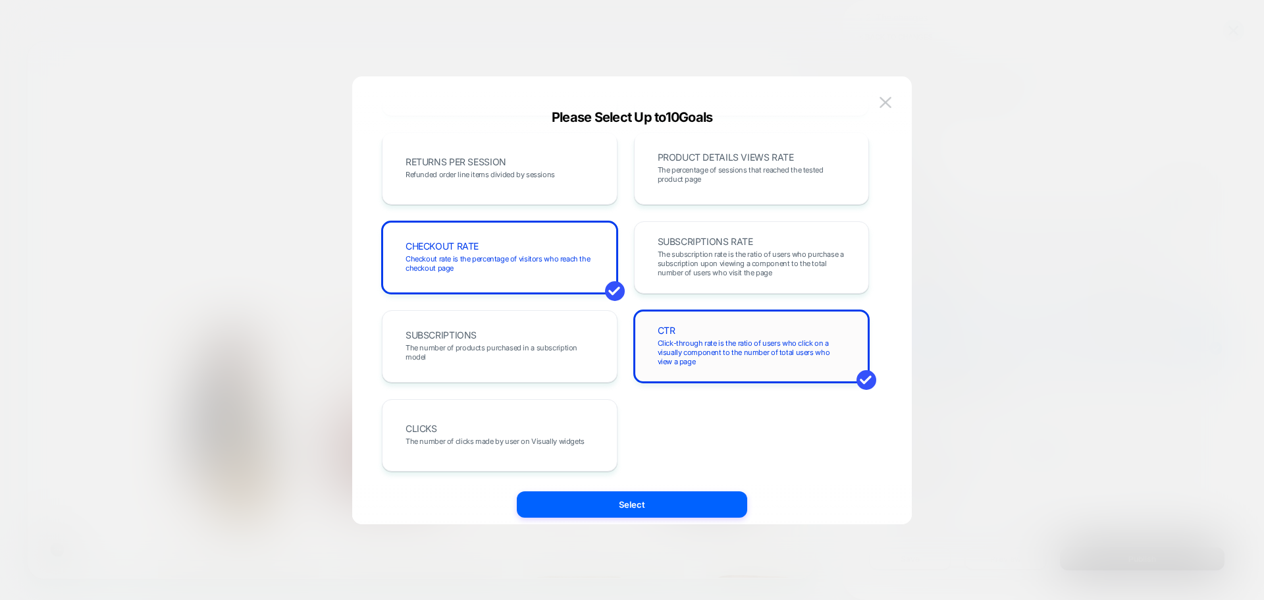
click at [719, 358] on span "Click-through rate is the ratio of users who click on a visually component to t…" at bounding box center [752, 352] width 188 height 28
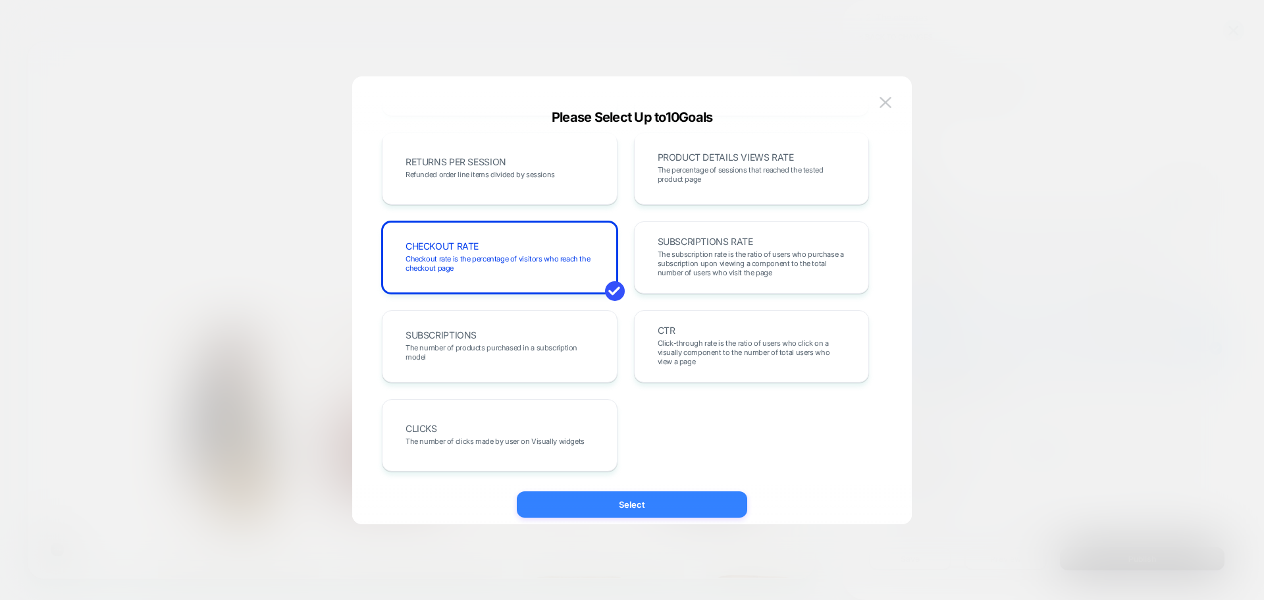
click at [675, 497] on button "Select" at bounding box center [632, 504] width 230 height 26
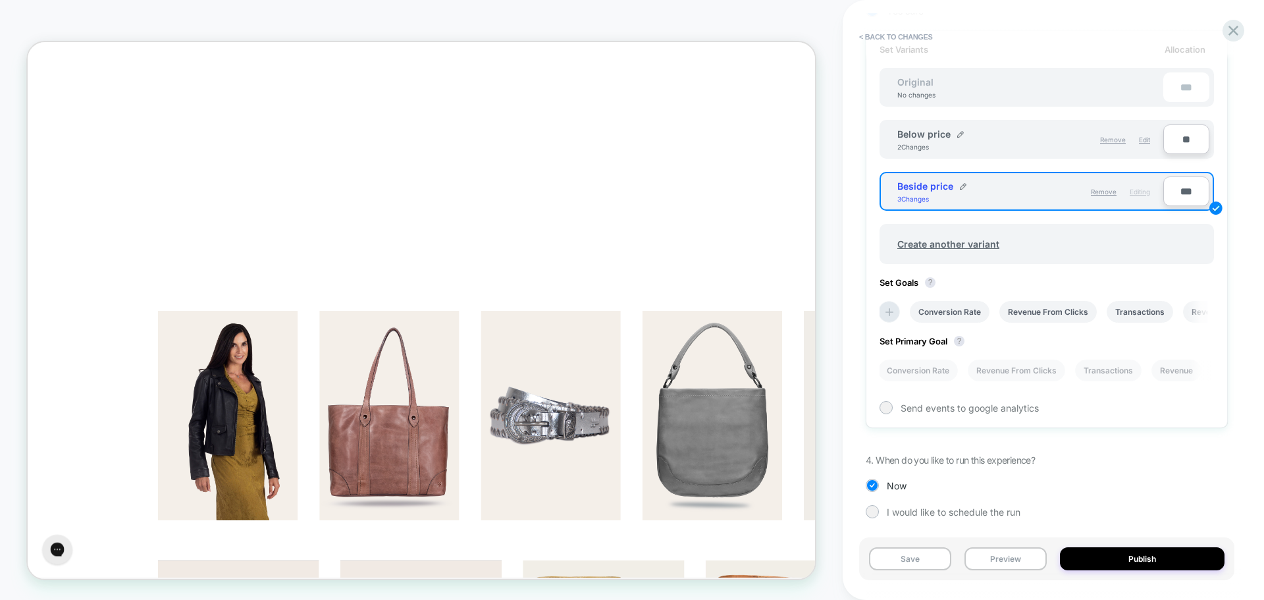
scroll to position [408, 0]
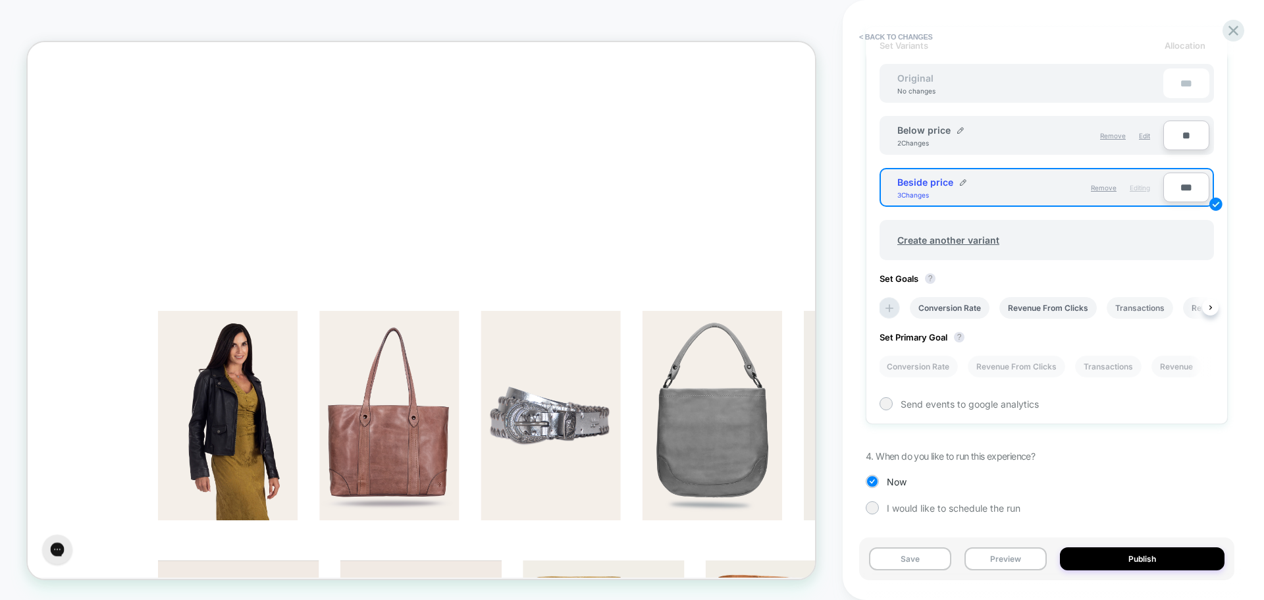
click at [1129, 304] on li "Transactions" at bounding box center [1140, 308] width 67 height 22
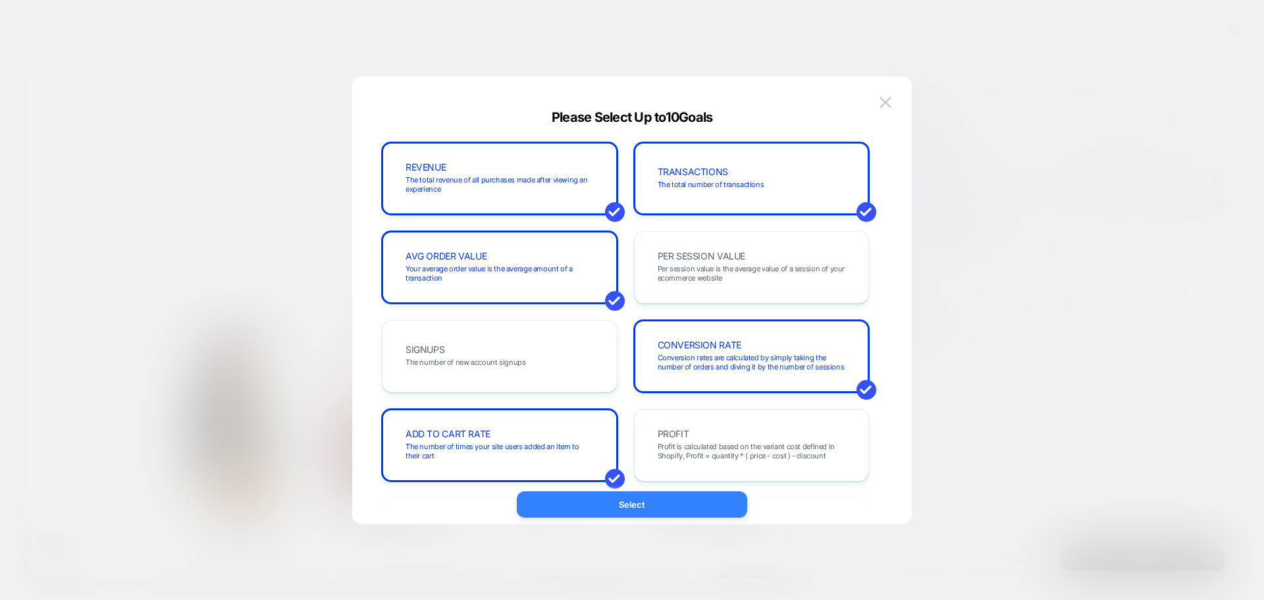
click at [716, 502] on button "Select" at bounding box center [632, 504] width 230 height 26
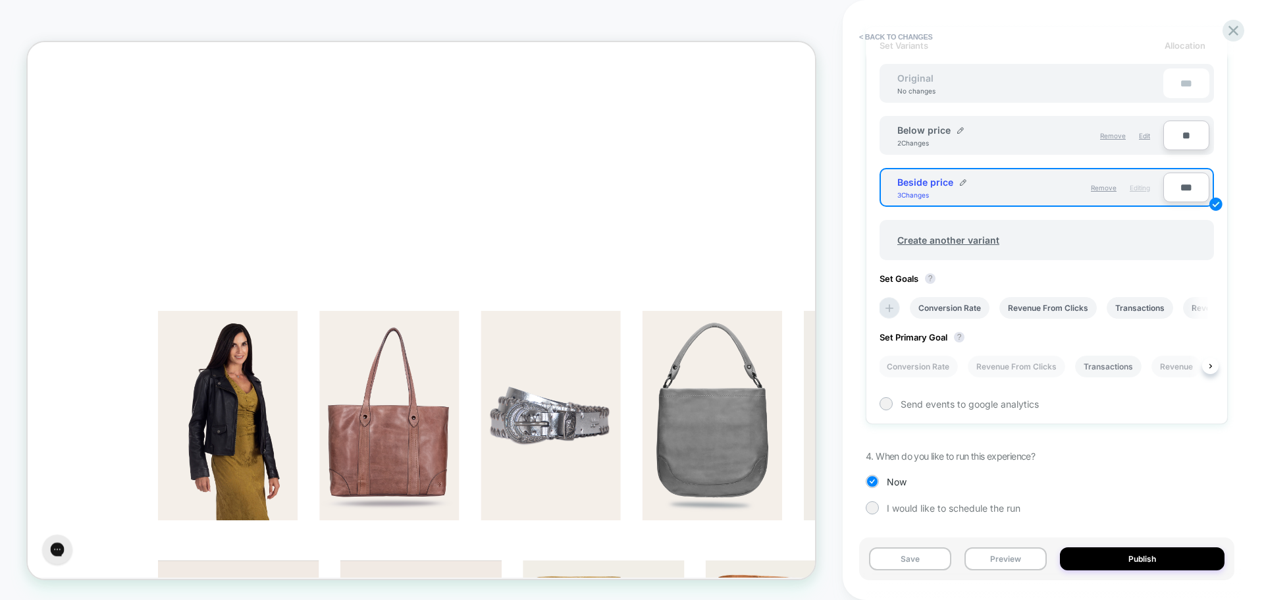
click at [1092, 368] on li "Transactions" at bounding box center [1108, 367] width 67 height 22
click at [1097, 565] on button "Publish" at bounding box center [1142, 558] width 165 height 23
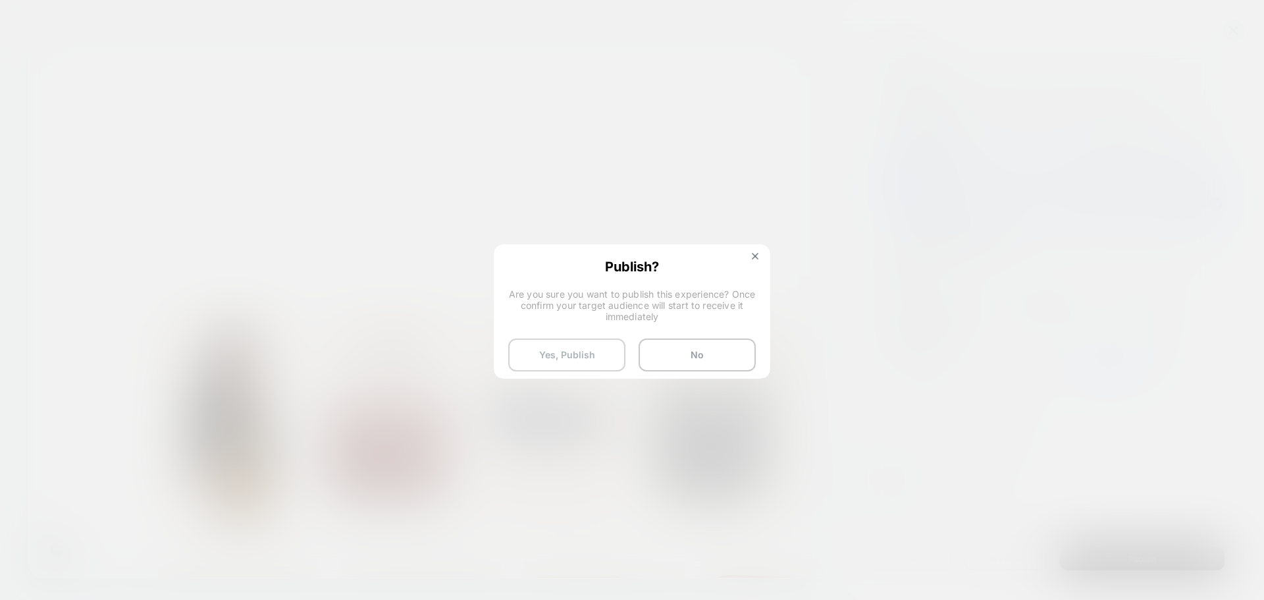
click at [550, 347] on button "Yes, Publish" at bounding box center [566, 354] width 117 height 33
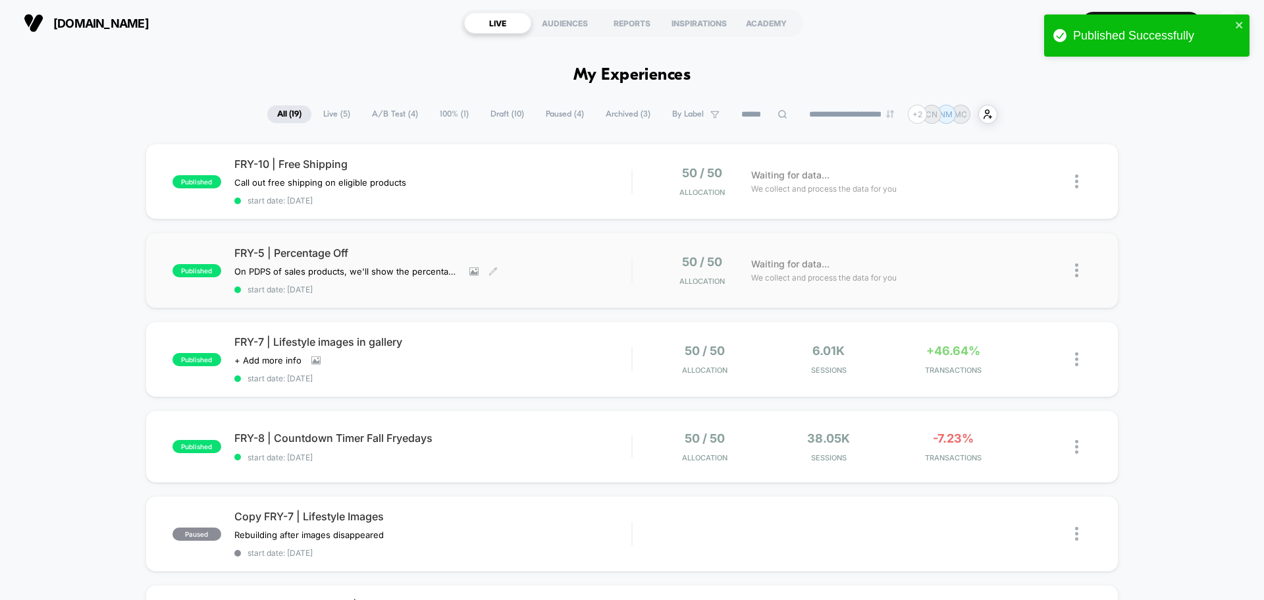
click at [551, 279] on div "FRY-5 | Percentage Off On PDPS of sales products, we'll show the percentage off…" at bounding box center [432, 270] width 397 height 48
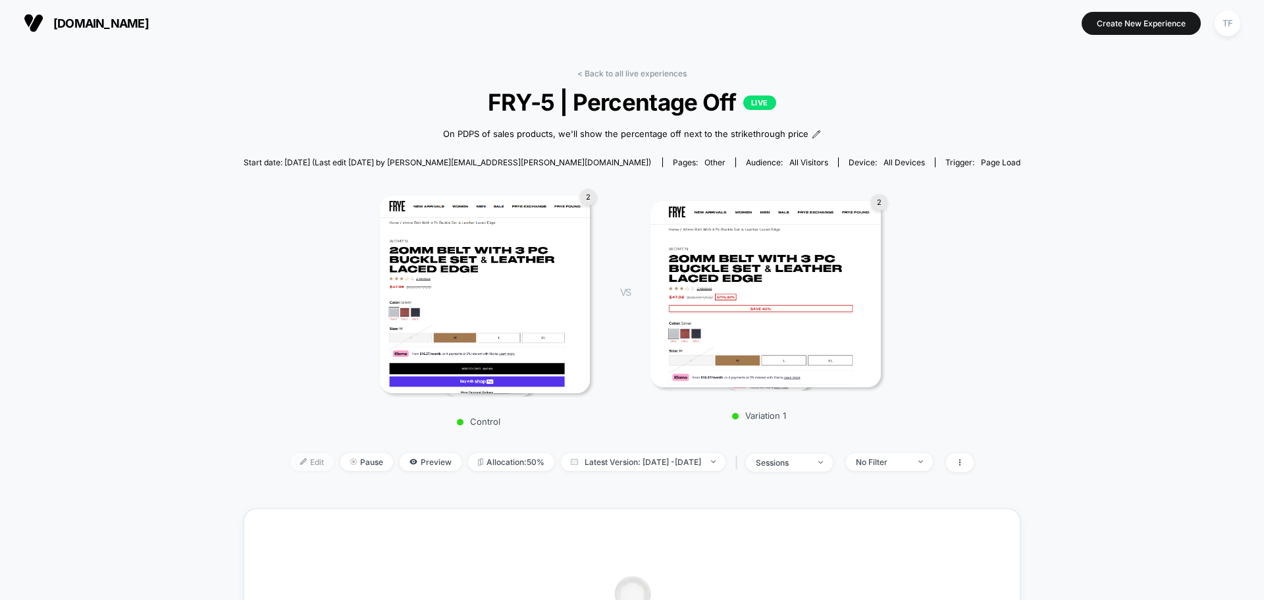
click at [303, 464] on span "Edit" at bounding box center [311, 462] width 43 height 18
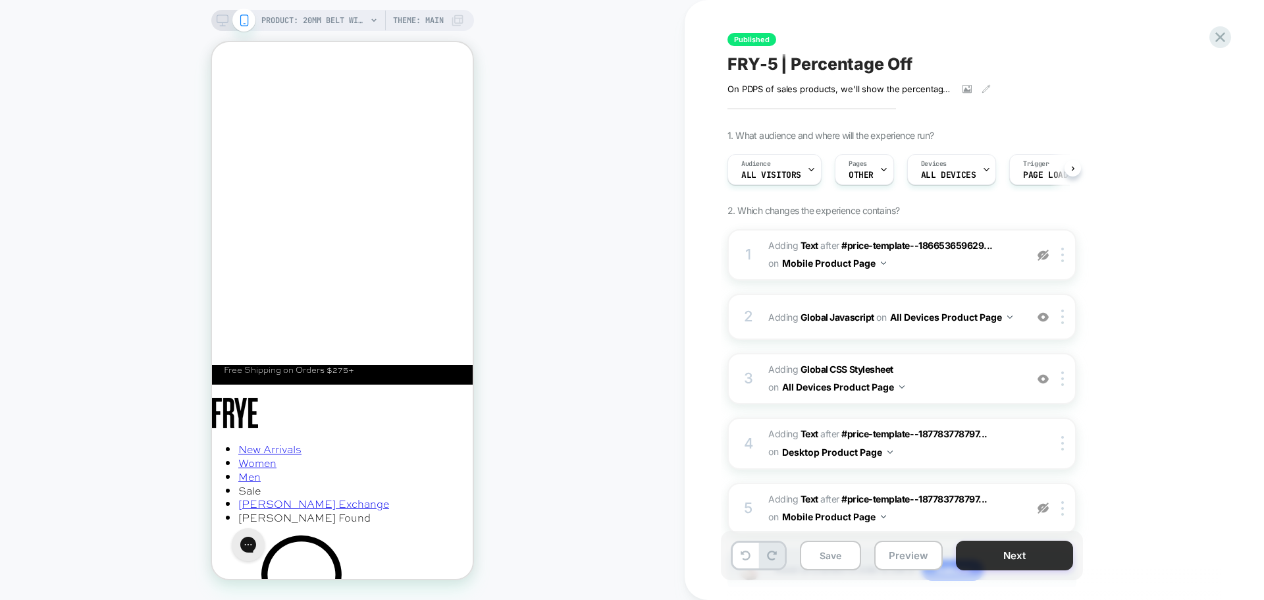
scroll to position [0, 1]
click at [996, 561] on button "Next" at bounding box center [1014, 556] width 117 height 30
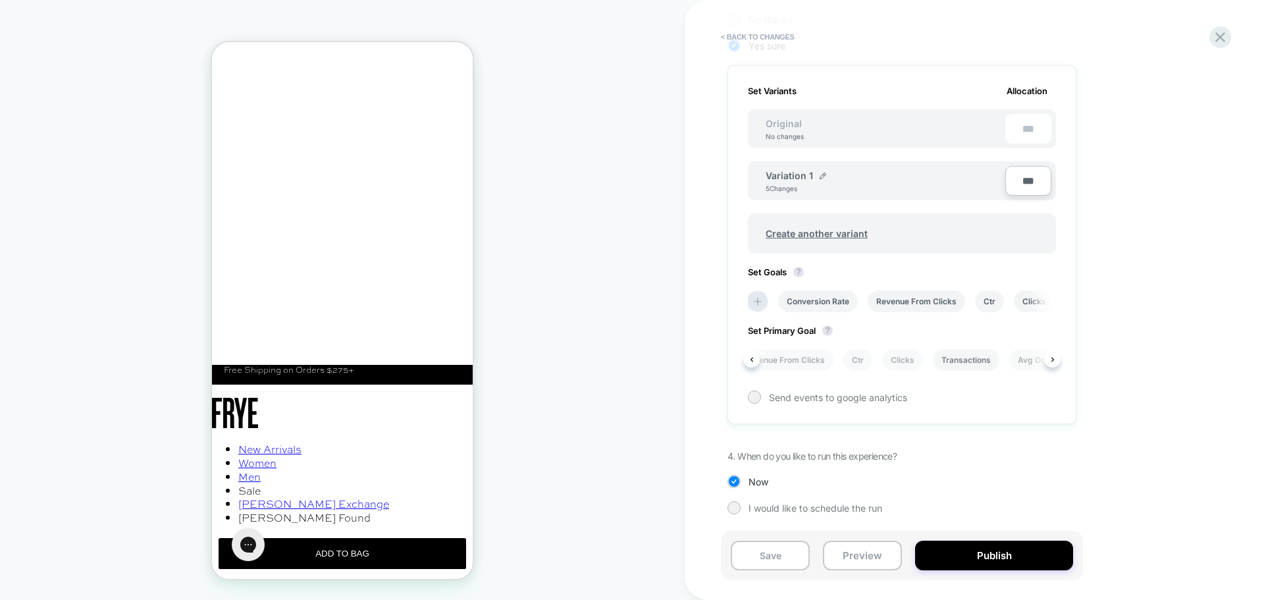
scroll to position [0, 116]
click at [944, 360] on li "Transactions" at bounding box center [952, 360] width 67 height 22
click at [774, 560] on button "Save" at bounding box center [770, 556] width 79 height 30
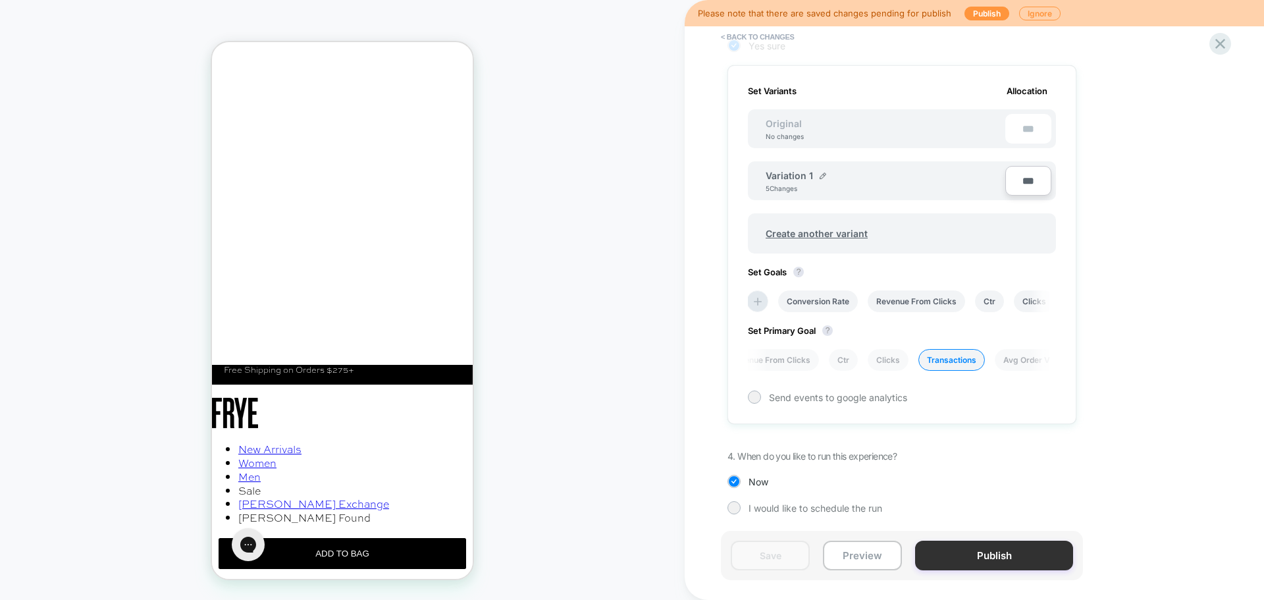
click at [963, 558] on button "Publish" at bounding box center [994, 556] width 158 height 30
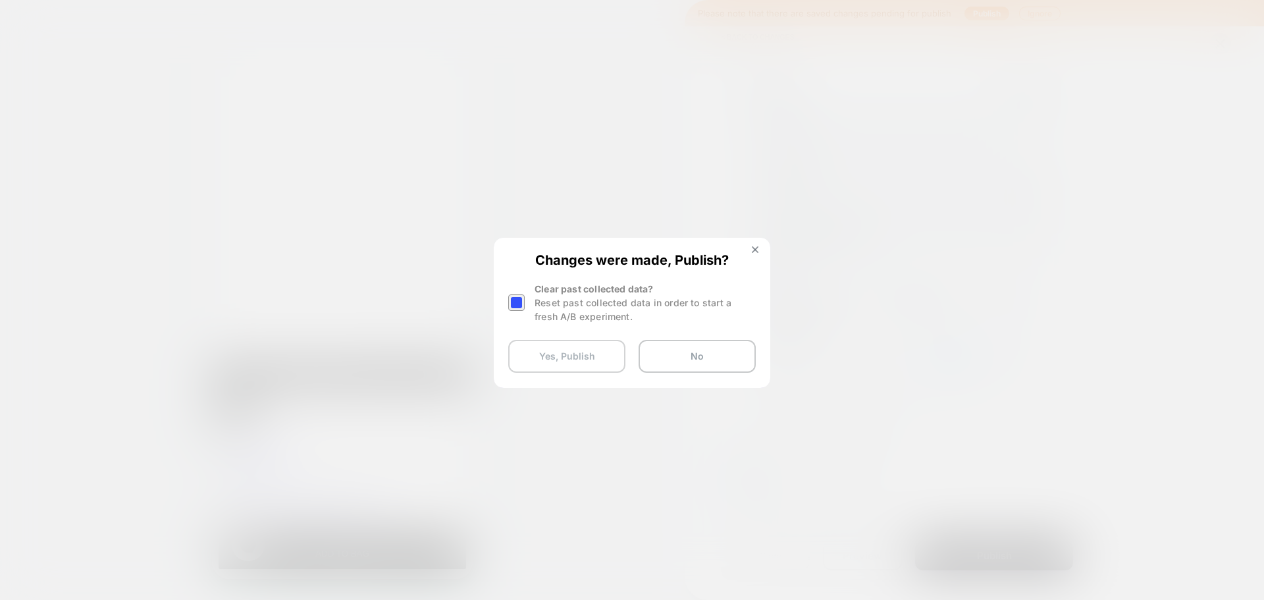
click at [562, 348] on button "Yes, Publish" at bounding box center [566, 356] width 117 height 33
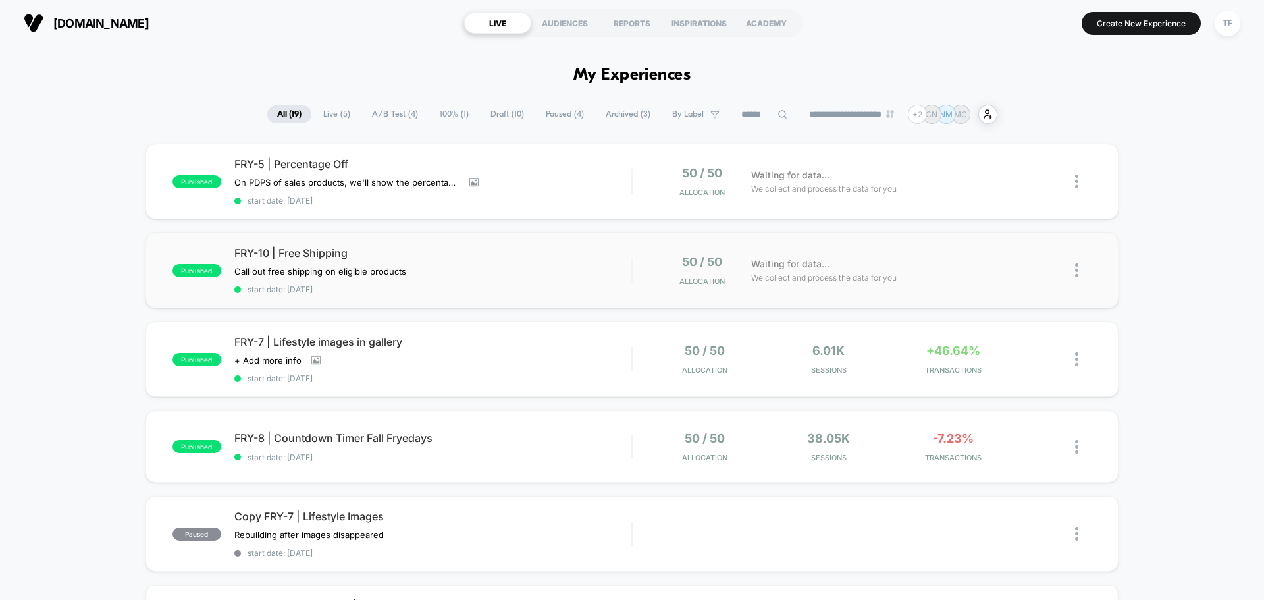
click at [1077, 270] on img at bounding box center [1076, 270] width 3 height 14
click at [1023, 249] on div "Pause" at bounding box center [1009, 255] width 119 height 30
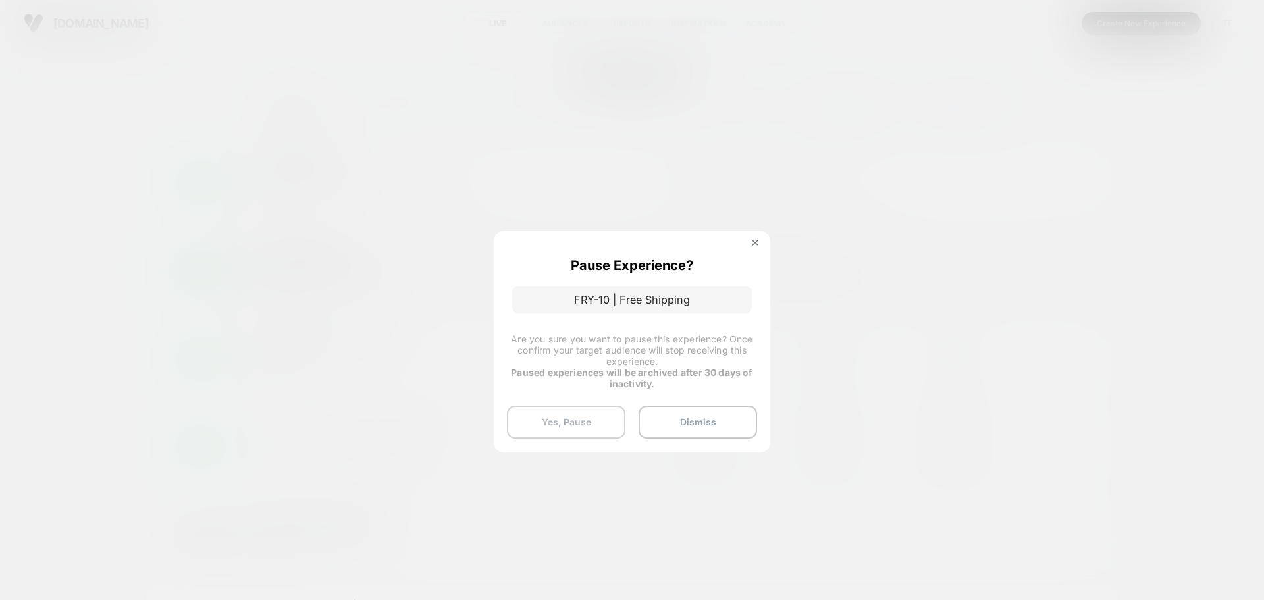
click at [588, 426] on button "Yes, Pause" at bounding box center [566, 422] width 119 height 33
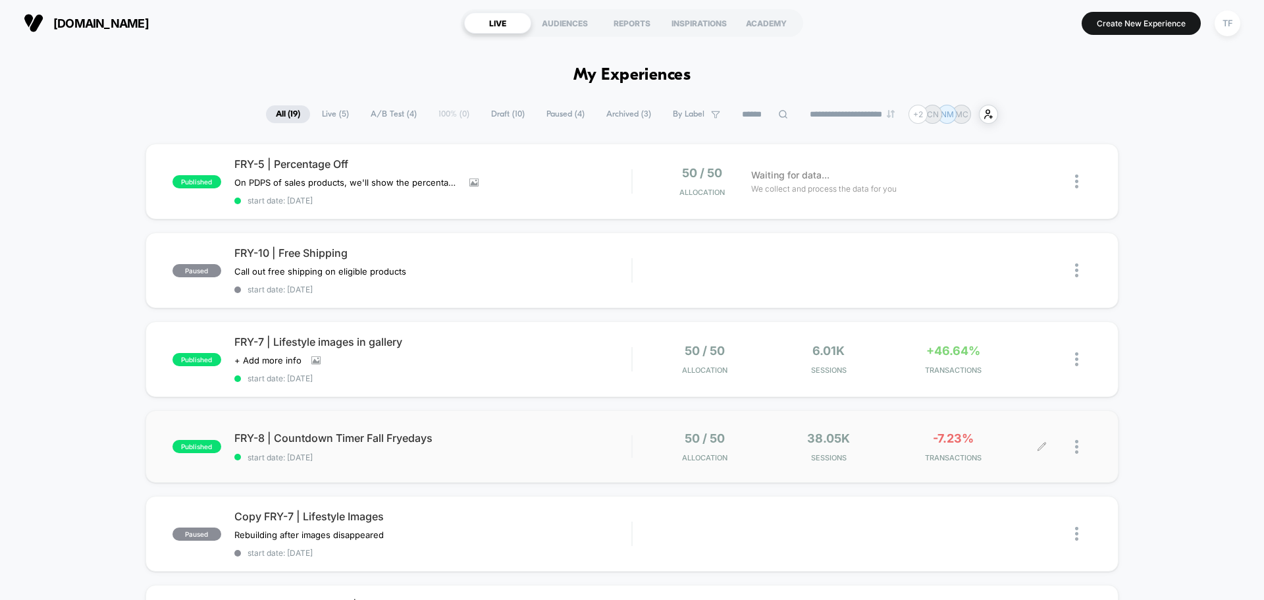
click at [1075, 444] on div at bounding box center [1066, 446] width 49 height 31
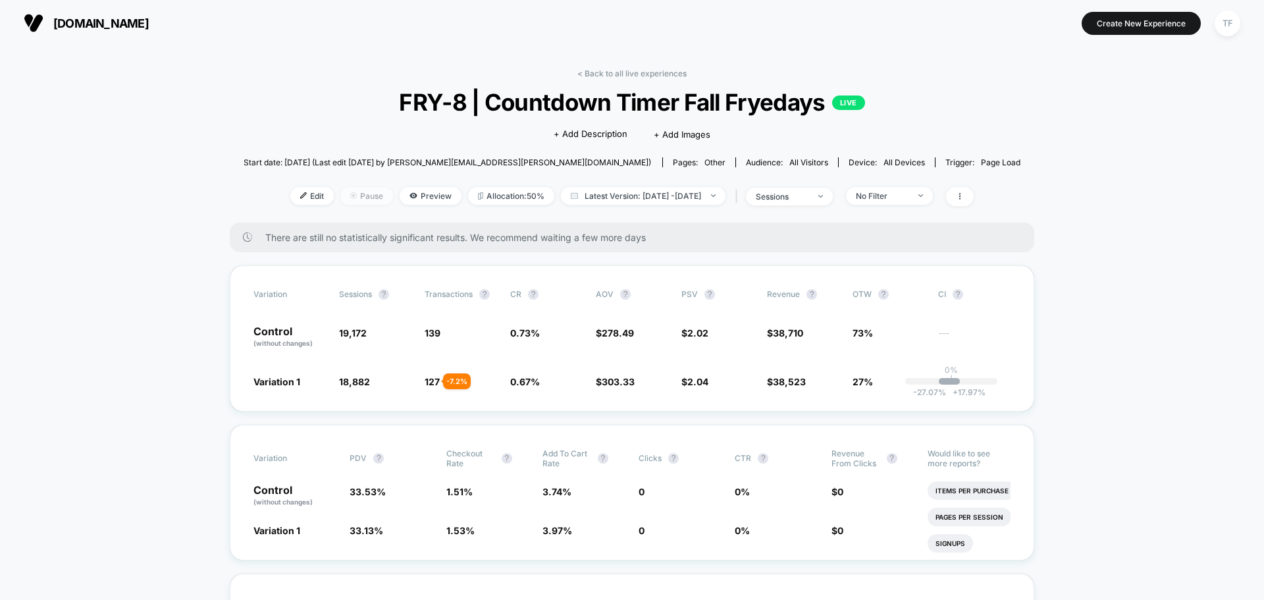
click at [350, 197] on span "Pause" at bounding box center [366, 196] width 53 height 18
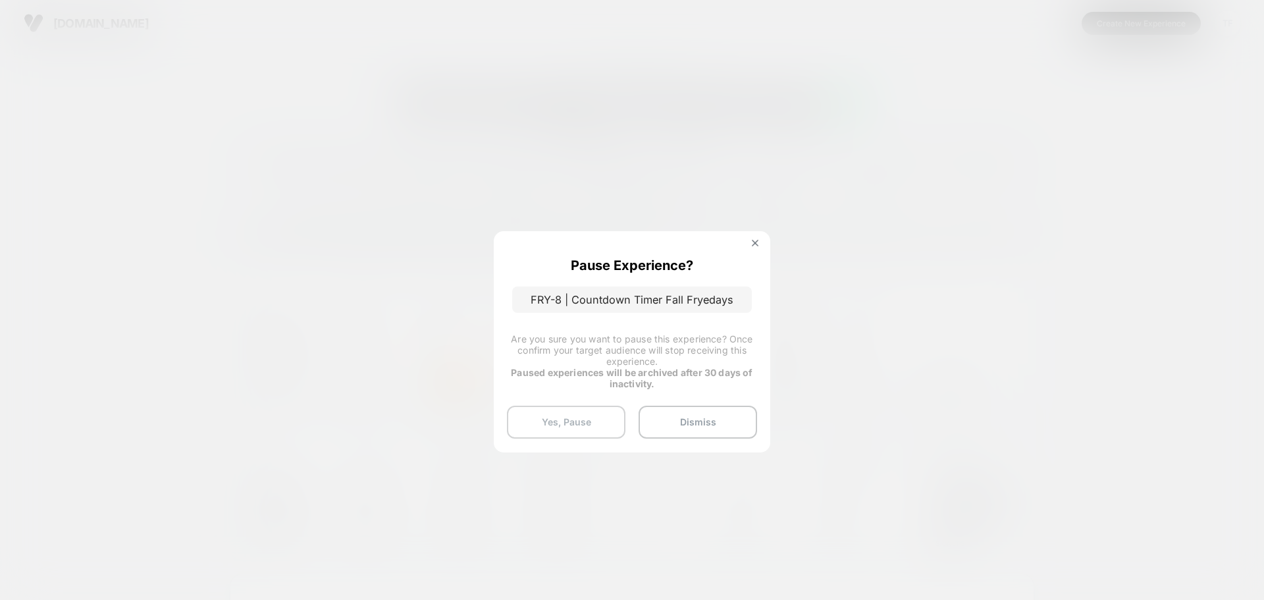
click at [585, 425] on button "Yes, Pause" at bounding box center [566, 422] width 119 height 33
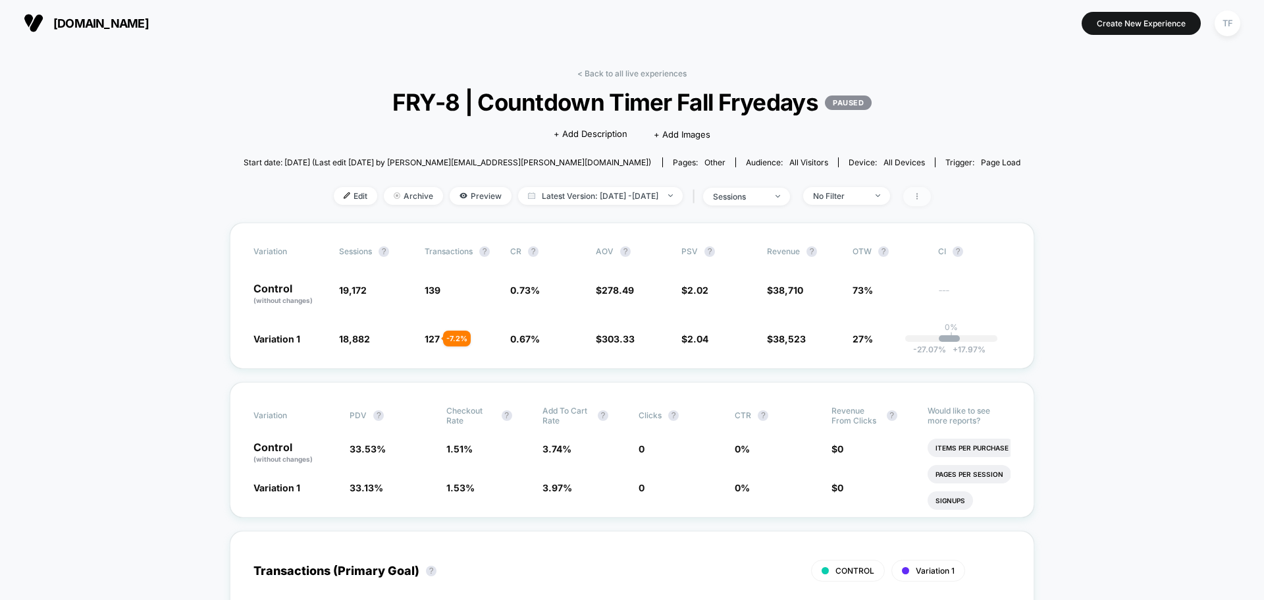
click at [921, 196] on icon at bounding box center [917, 196] width 8 height 8
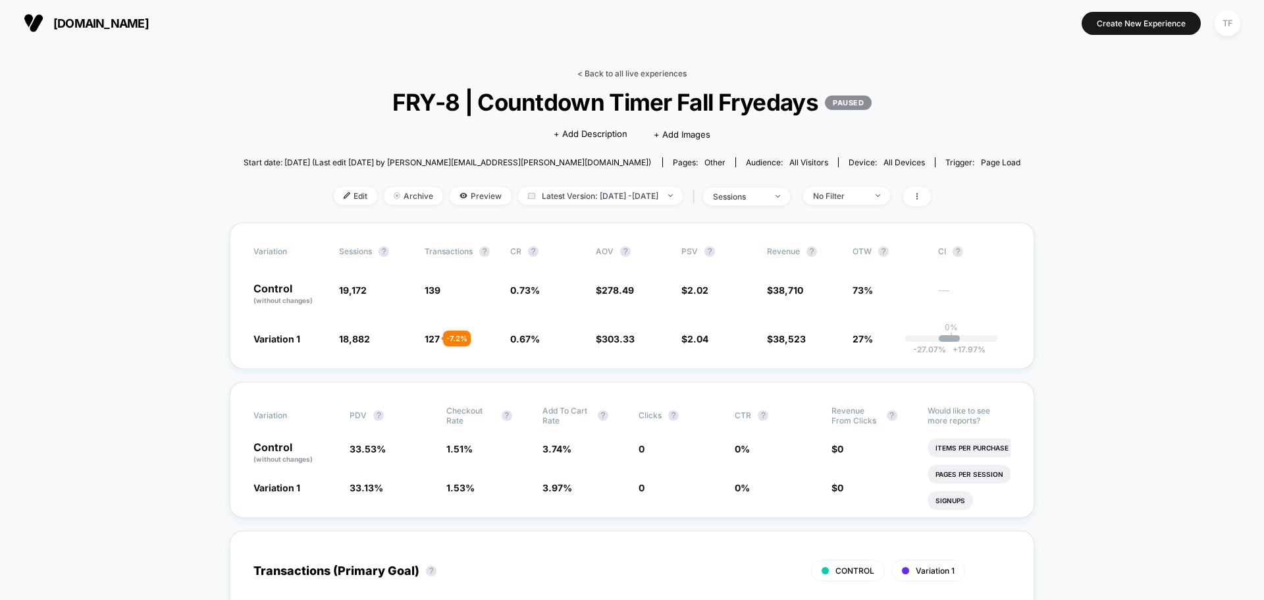
click at [631, 77] on link "< Back to all live experiences" at bounding box center [631, 73] width 109 height 10
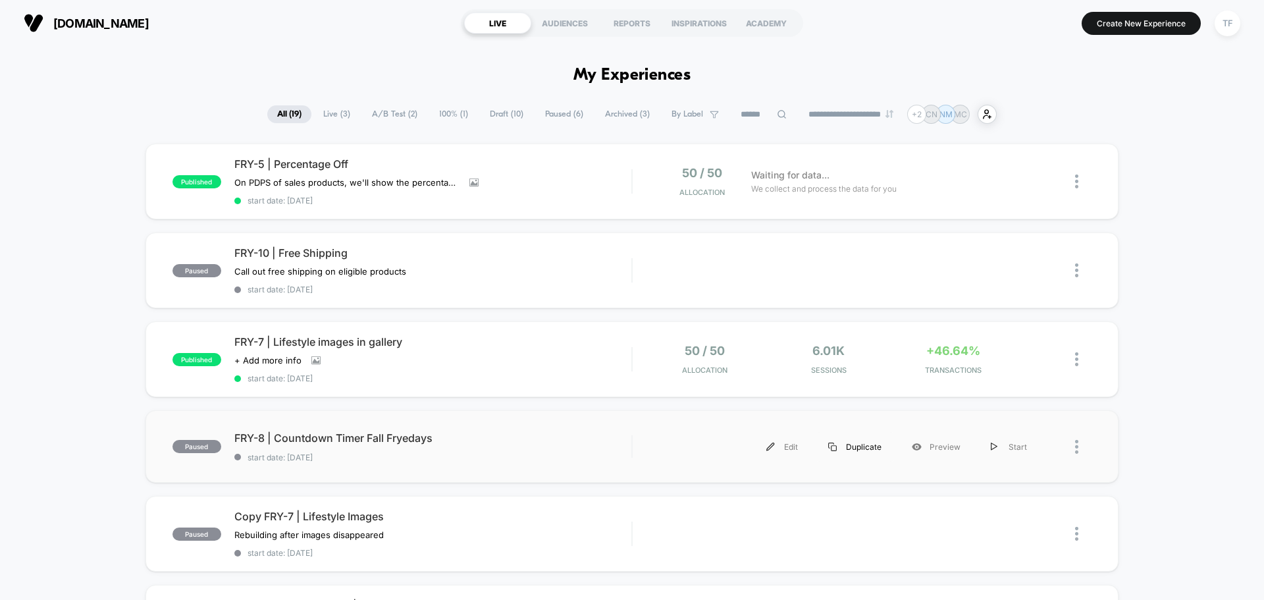
click at [863, 446] on div "Duplicate" at bounding box center [855, 447] width 84 height 30
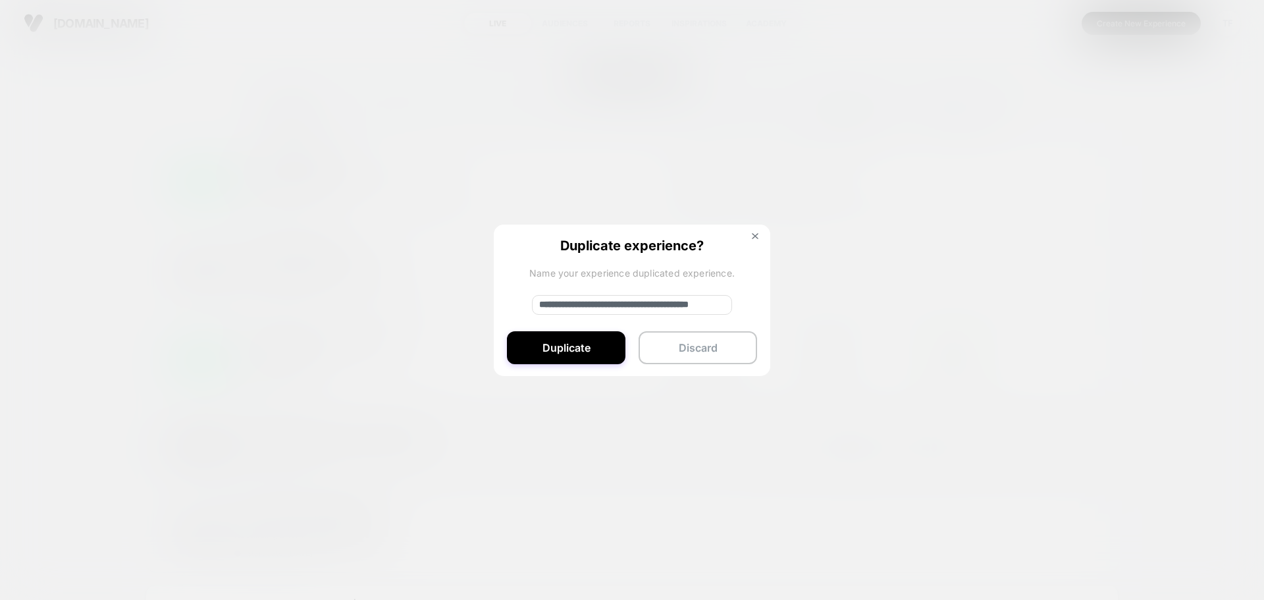
drag, startPoint x: 583, startPoint y: 304, endPoint x: 477, endPoint y: 295, distance: 107.1
click at [646, 432] on div "**********" at bounding box center [844, 447] width 396 height 30
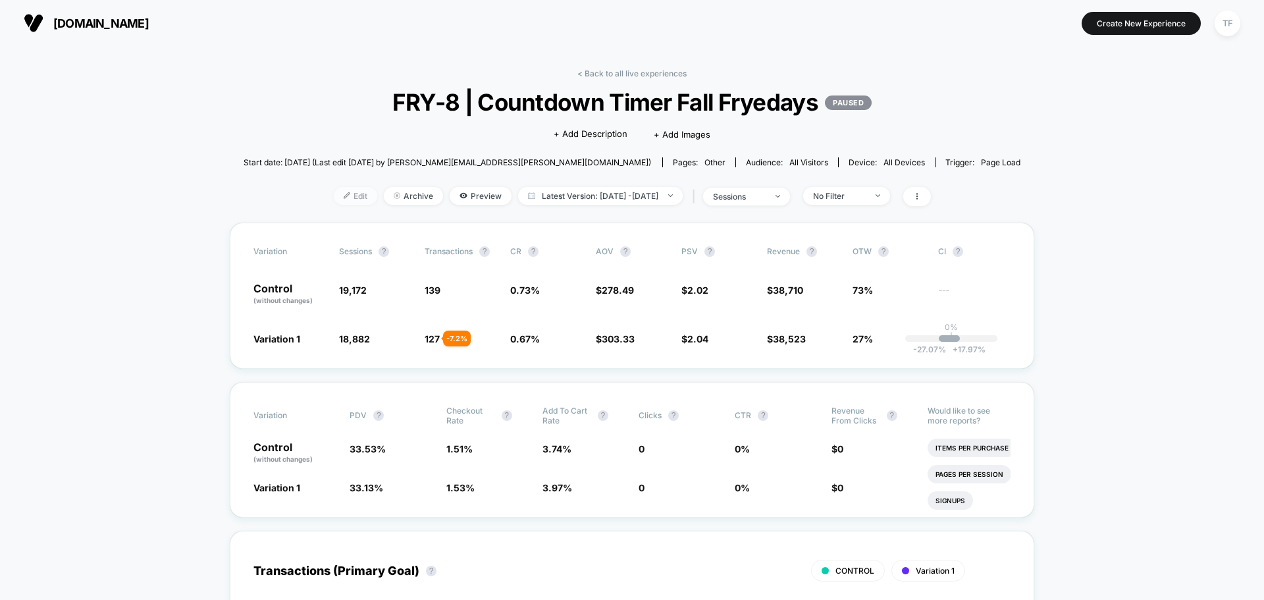
click at [341, 198] on span "Edit" at bounding box center [355, 196] width 43 height 18
